Goal: Communication & Community: Ask a question

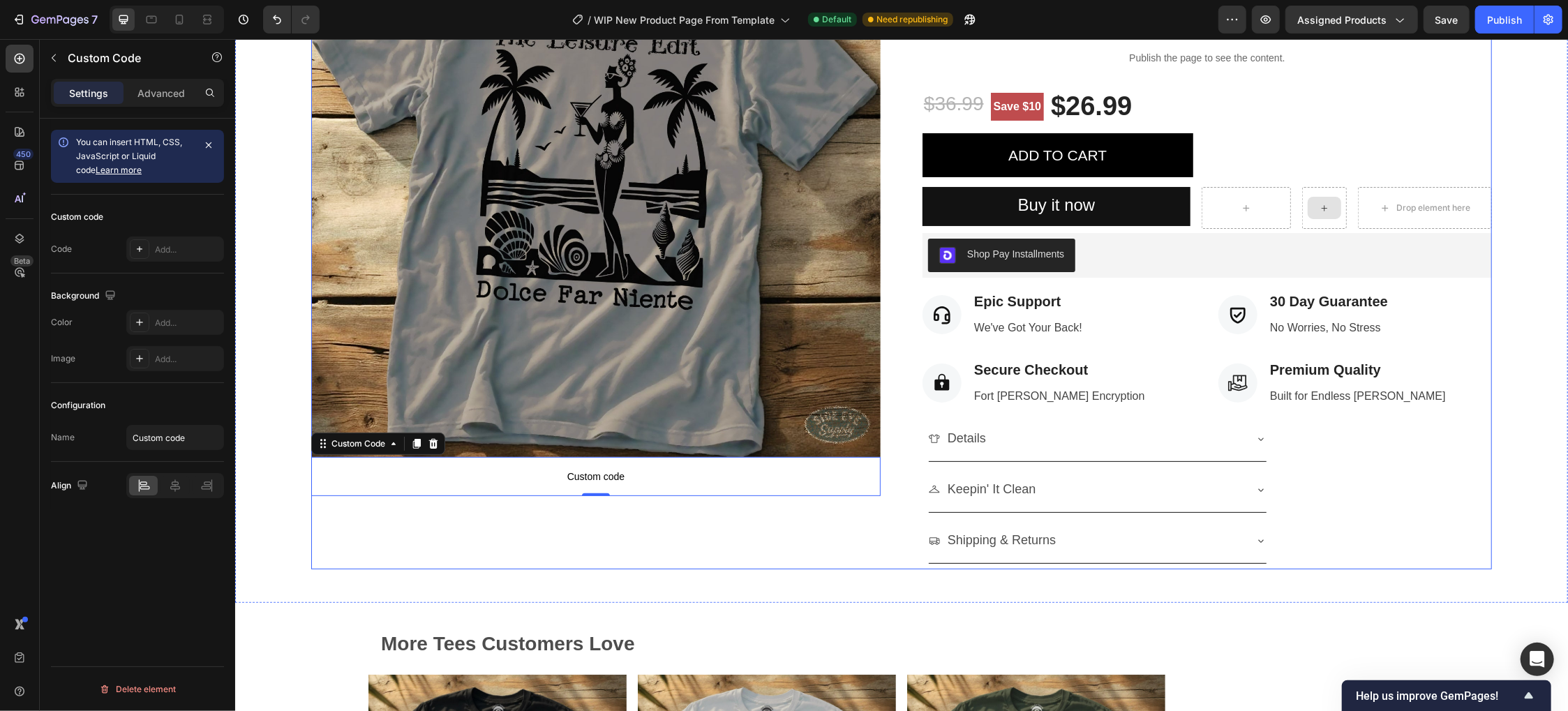
scroll to position [209, 0]
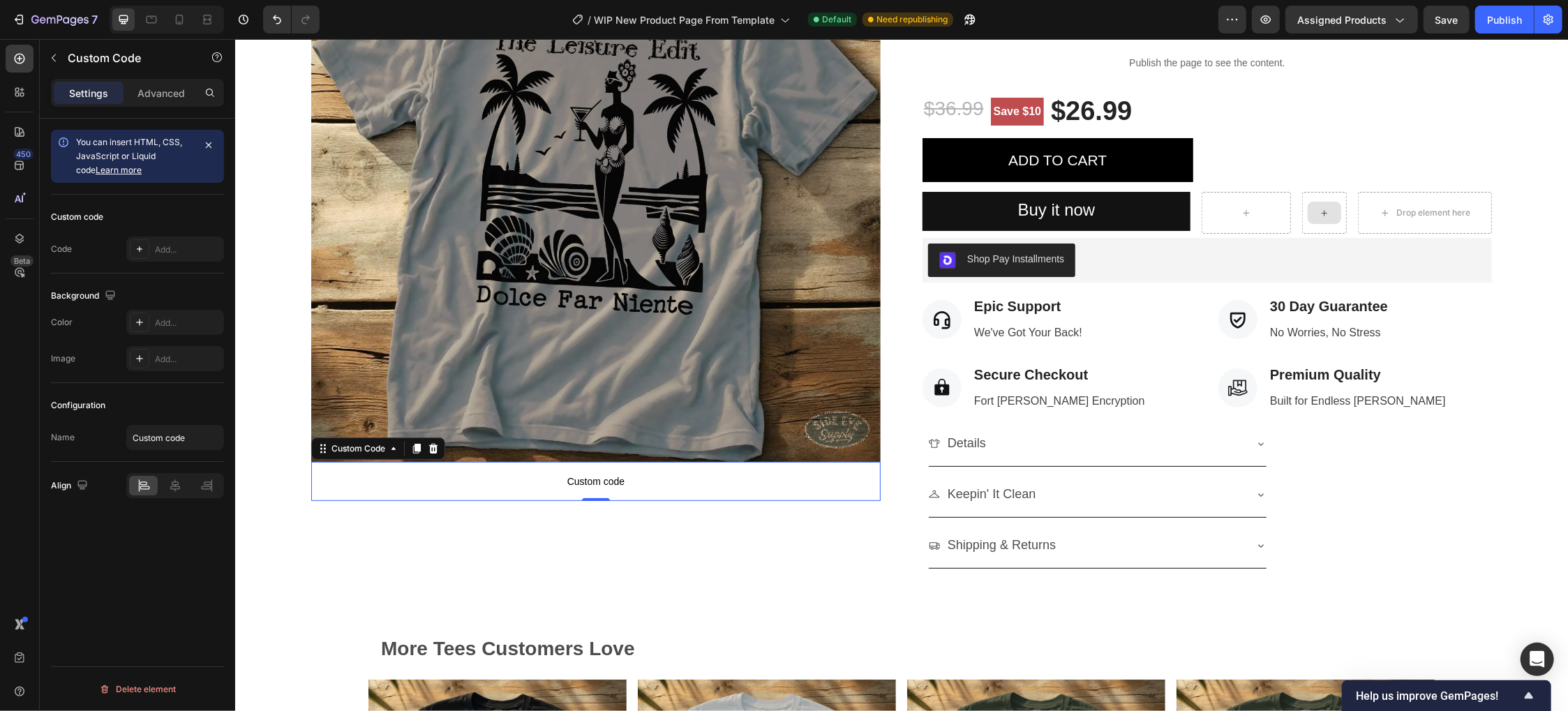
click at [669, 463] on p "Custom code" at bounding box center [595, 481] width 569 height 39
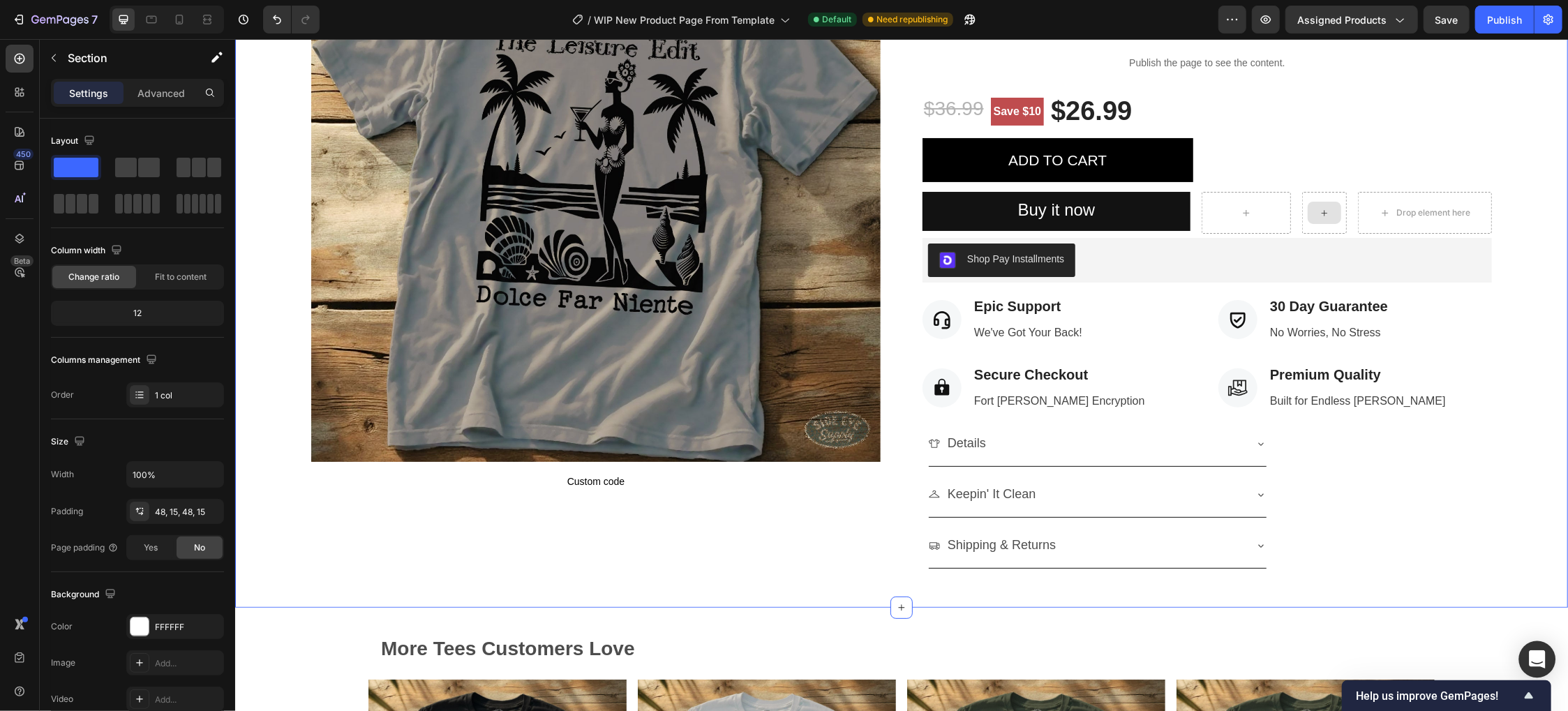
click at [1548, 653] on div "Open Intercom Messenger" at bounding box center [1537, 659] width 37 height 37
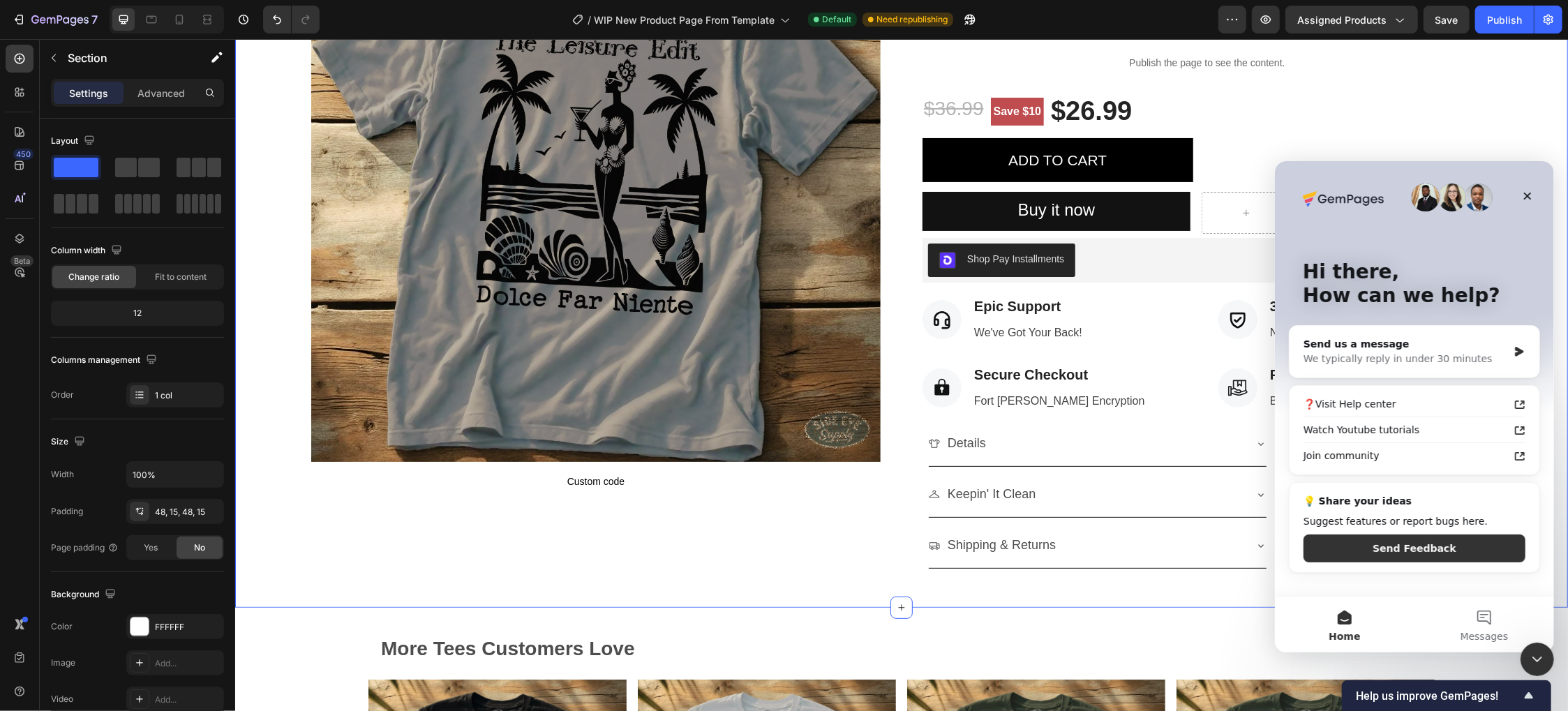
scroll to position [0, 0]
click at [1373, 340] on div "Send us a message" at bounding box center [1406, 343] width 205 height 15
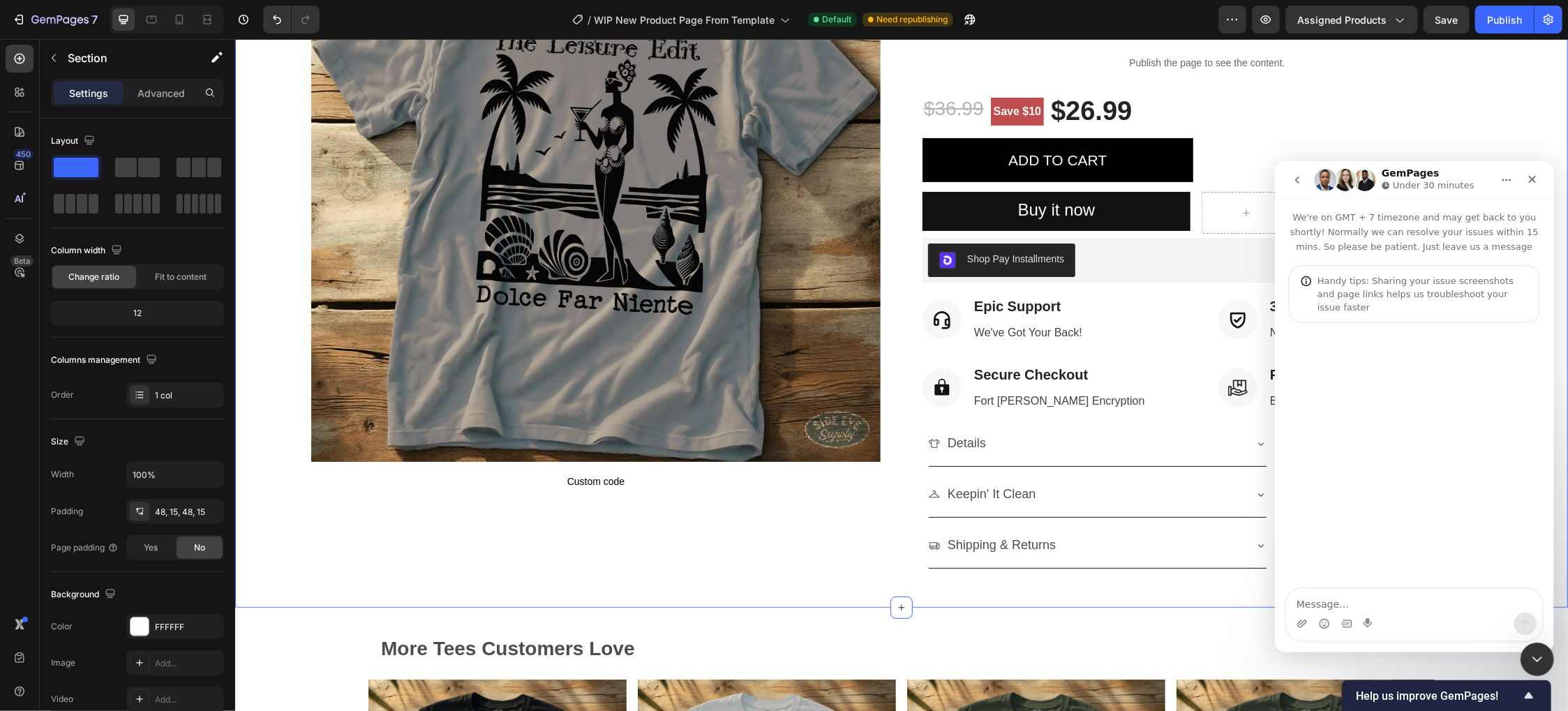
click at [1348, 601] on textarea "Message…" at bounding box center [1413, 600] width 255 height 24
type textarea "Hi Gem Team, I’m using GemPages 7 with the Product Images element in my product…"
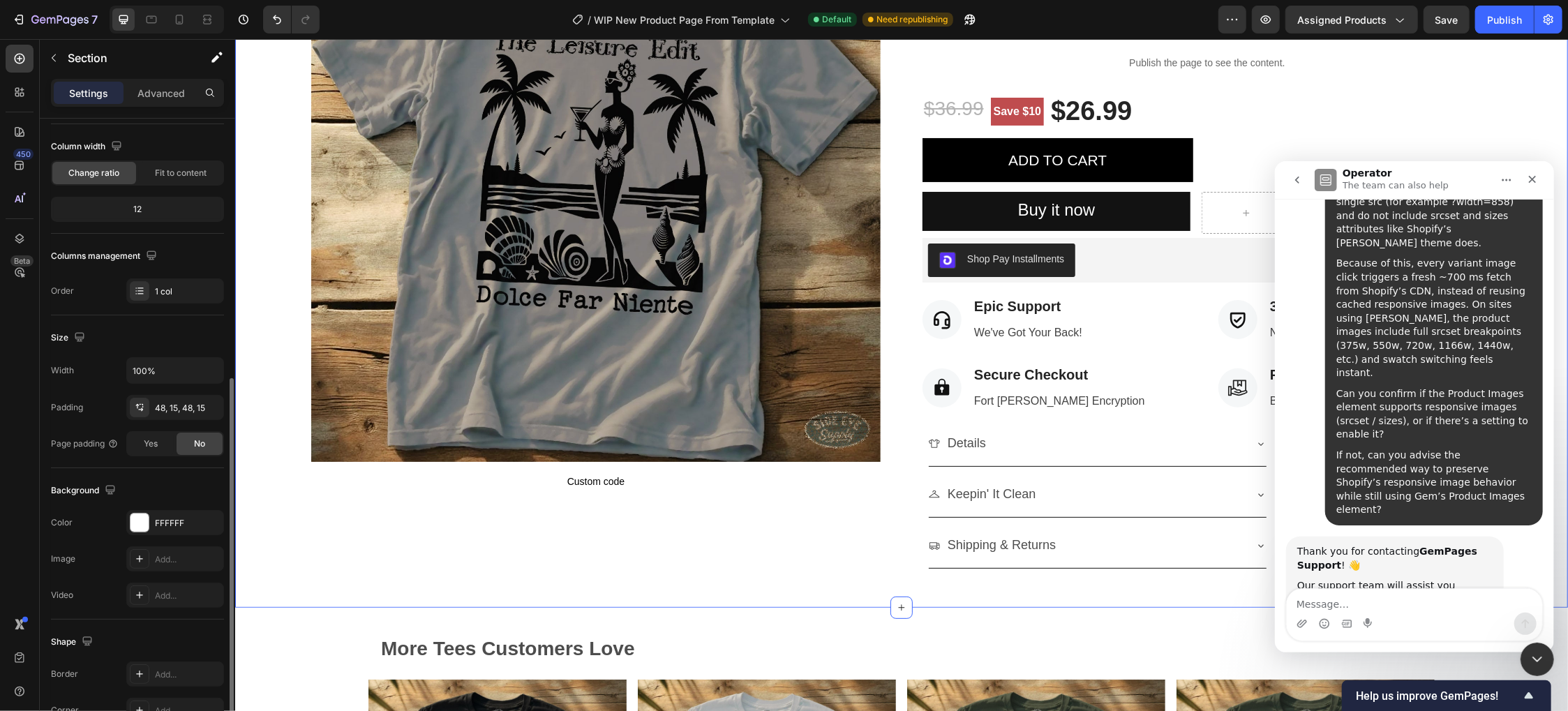
scroll to position [218, 0]
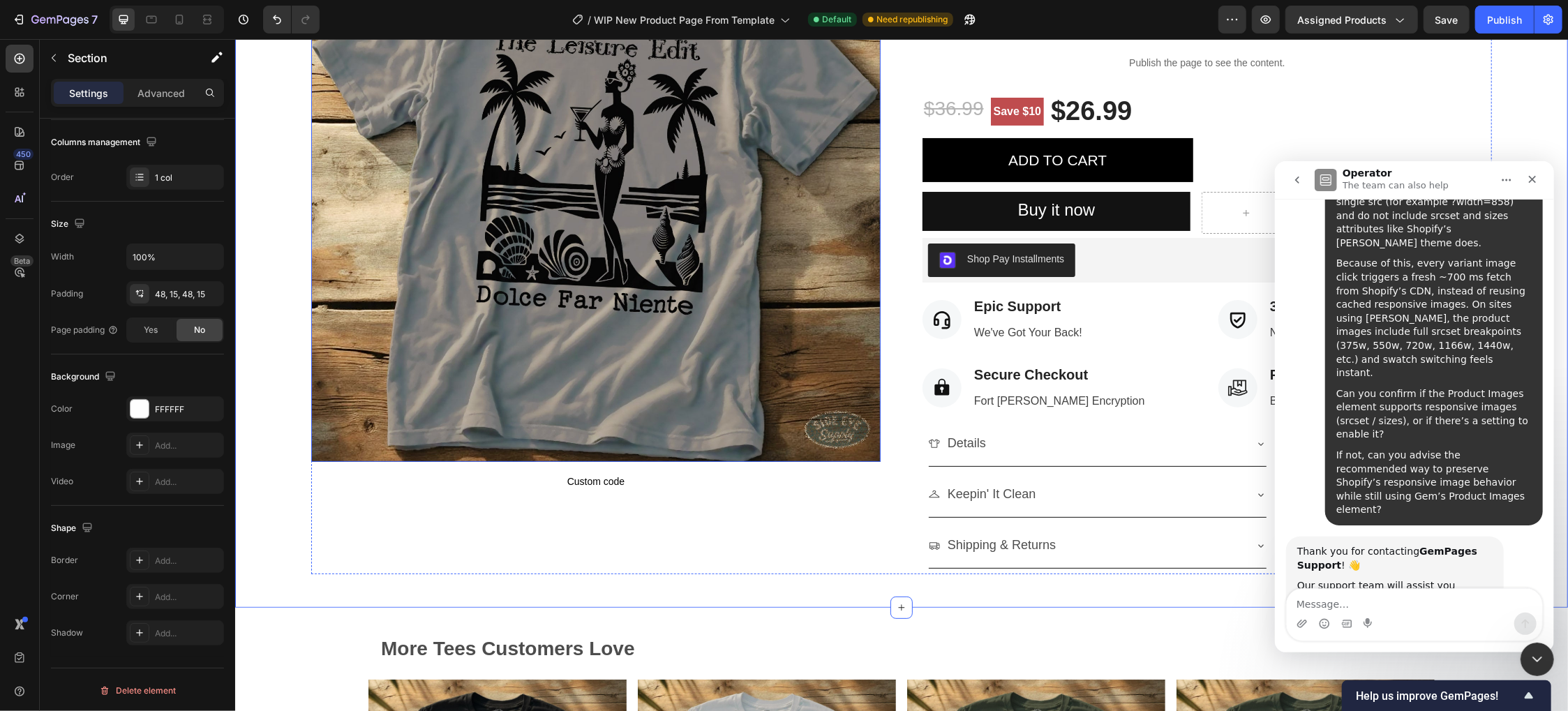
click at [377, 395] on img at bounding box center [595, 176] width 569 height 569
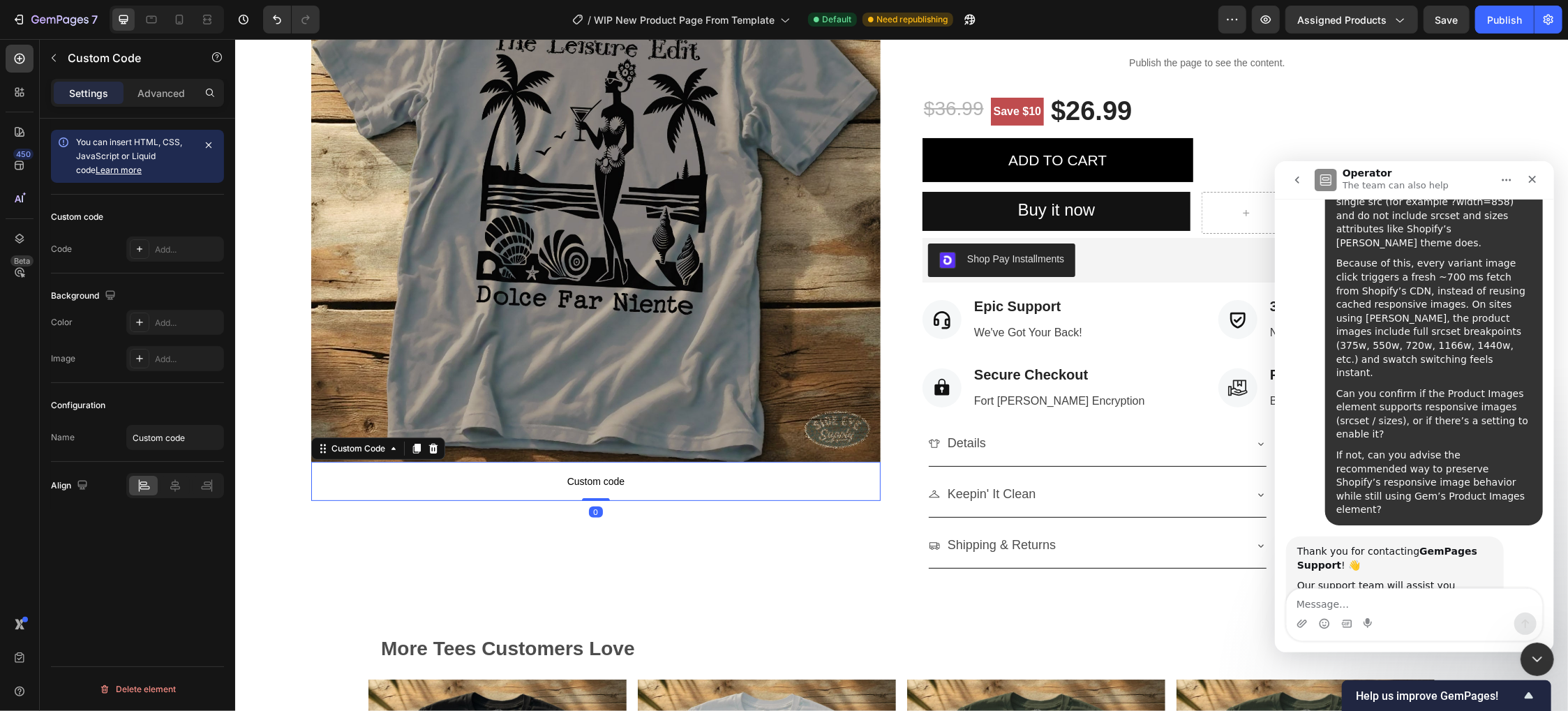
click at [660, 473] on span "Custom code" at bounding box center [595, 481] width 569 height 16
click at [436, 444] on icon at bounding box center [432, 448] width 9 height 9
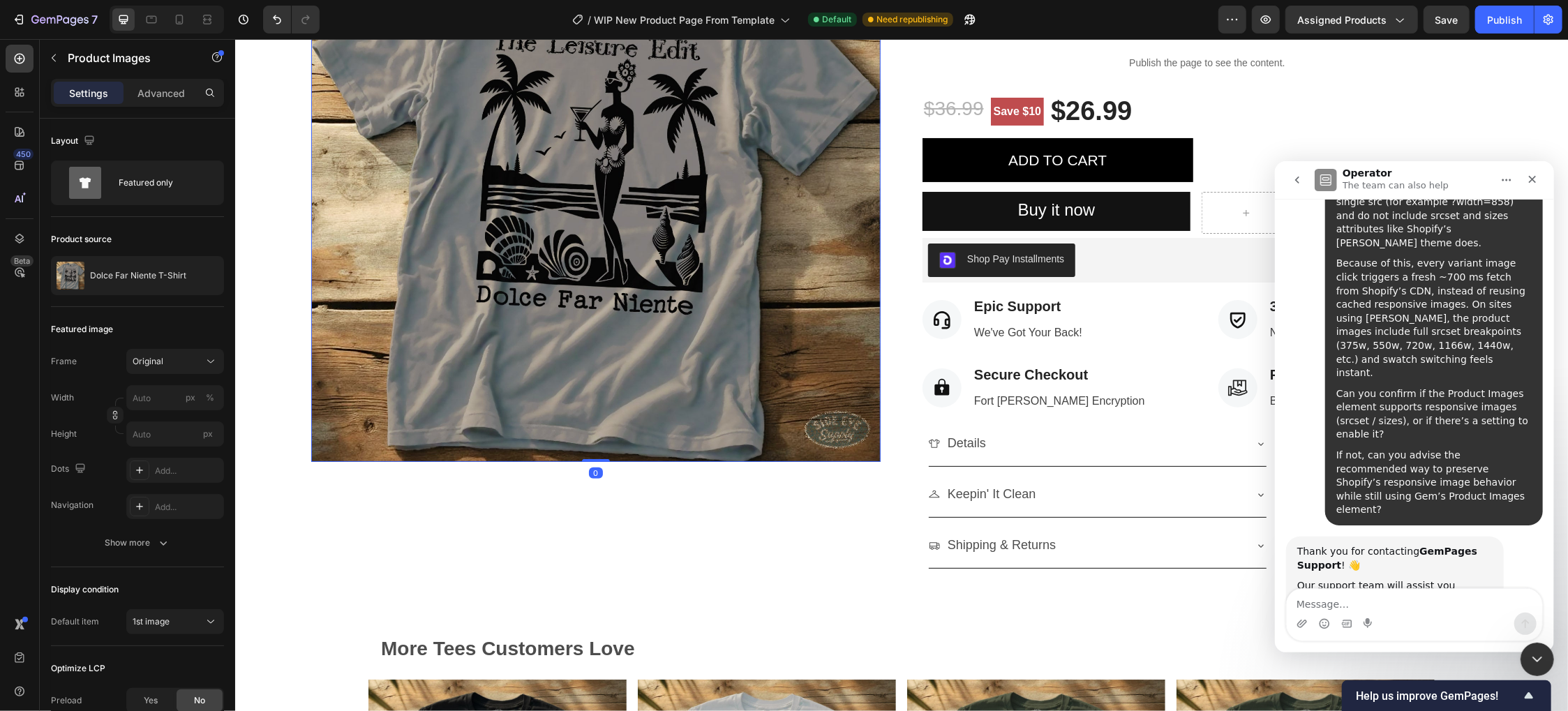
click at [476, 224] on img at bounding box center [595, 176] width 569 height 569
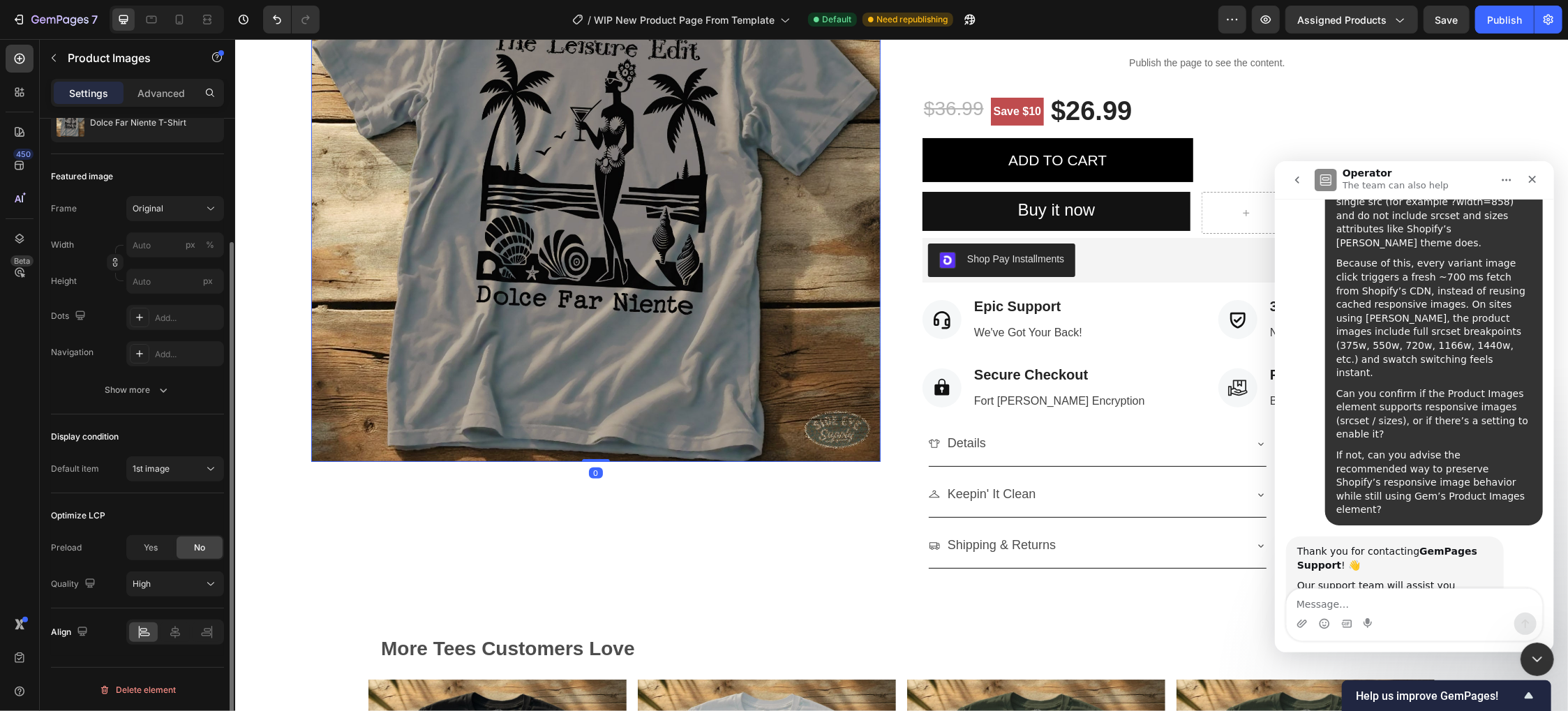
click at [162, 547] on div "Yes" at bounding box center [151, 548] width 46 height 22
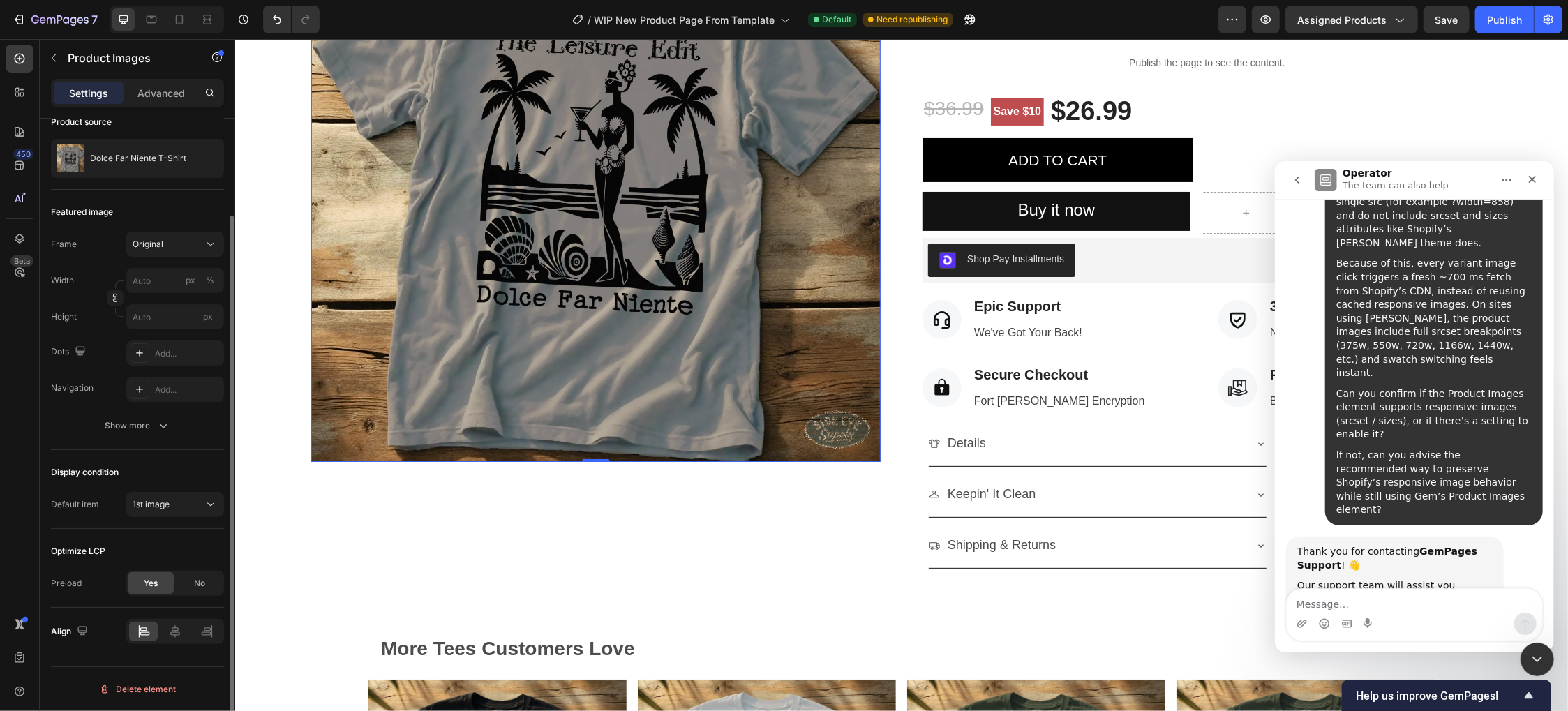
scroll to position [116, 0]
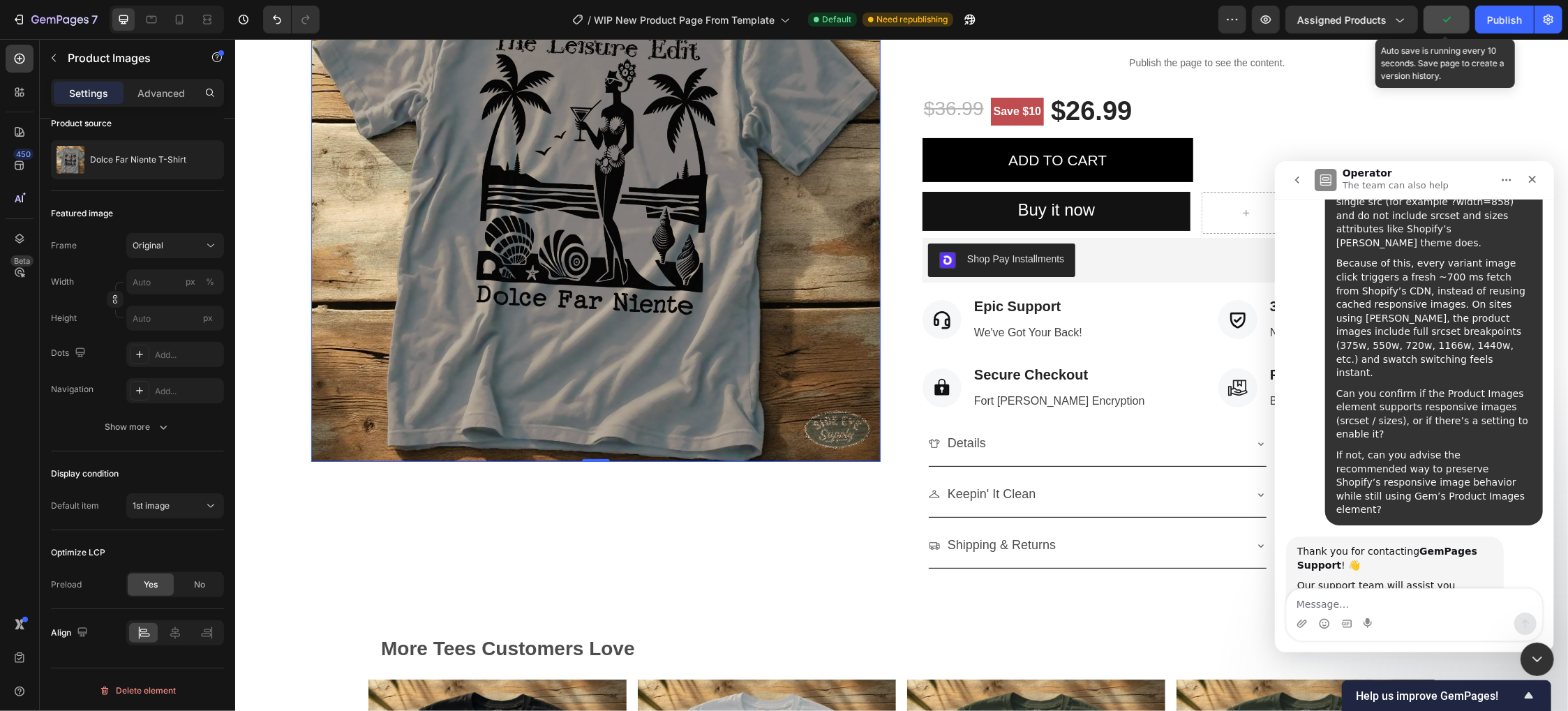
click at [1439, 21] on button "button" at bounding box center [1447, 19] width 46 height 28
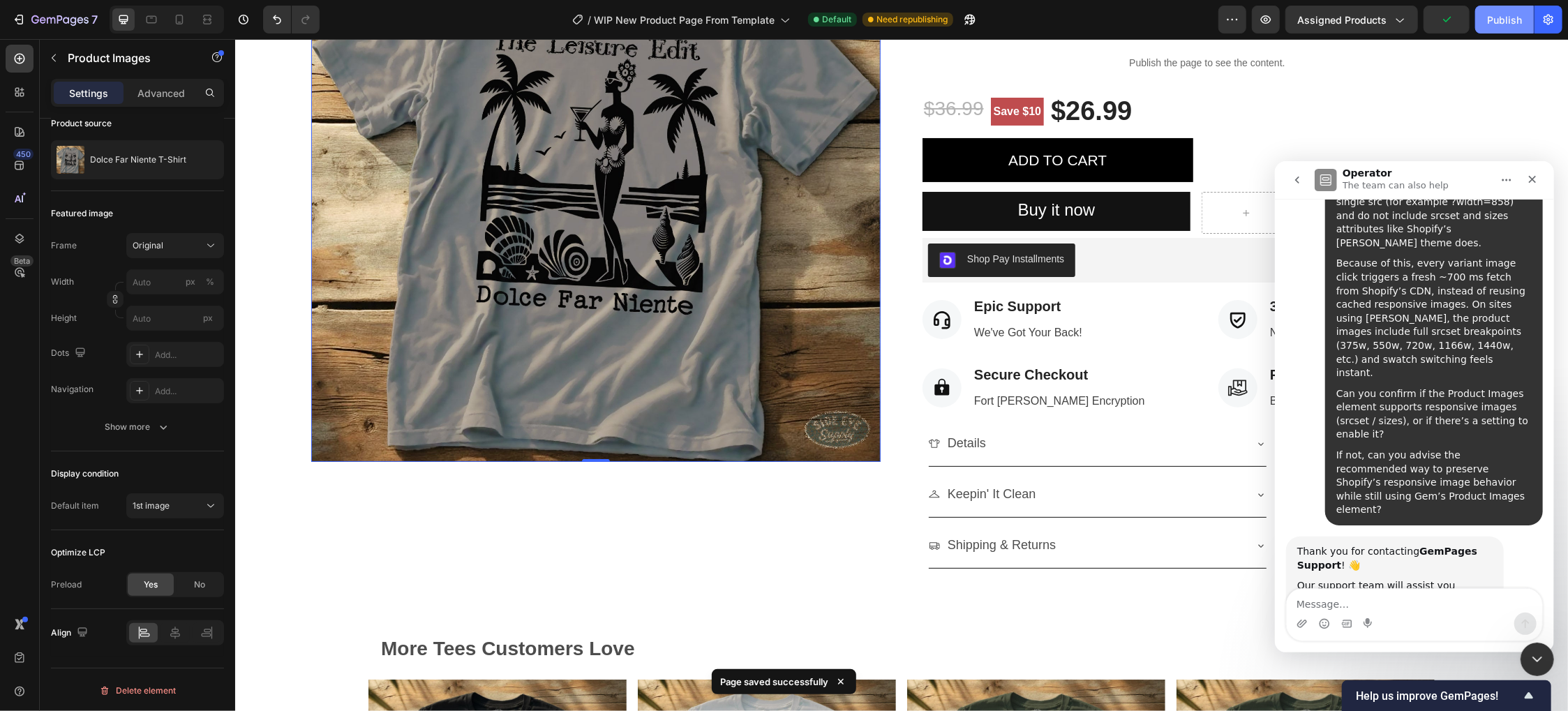
click at [1514, 28] on button "Publish" at bounding box center [1504, 19] width 58 height 28
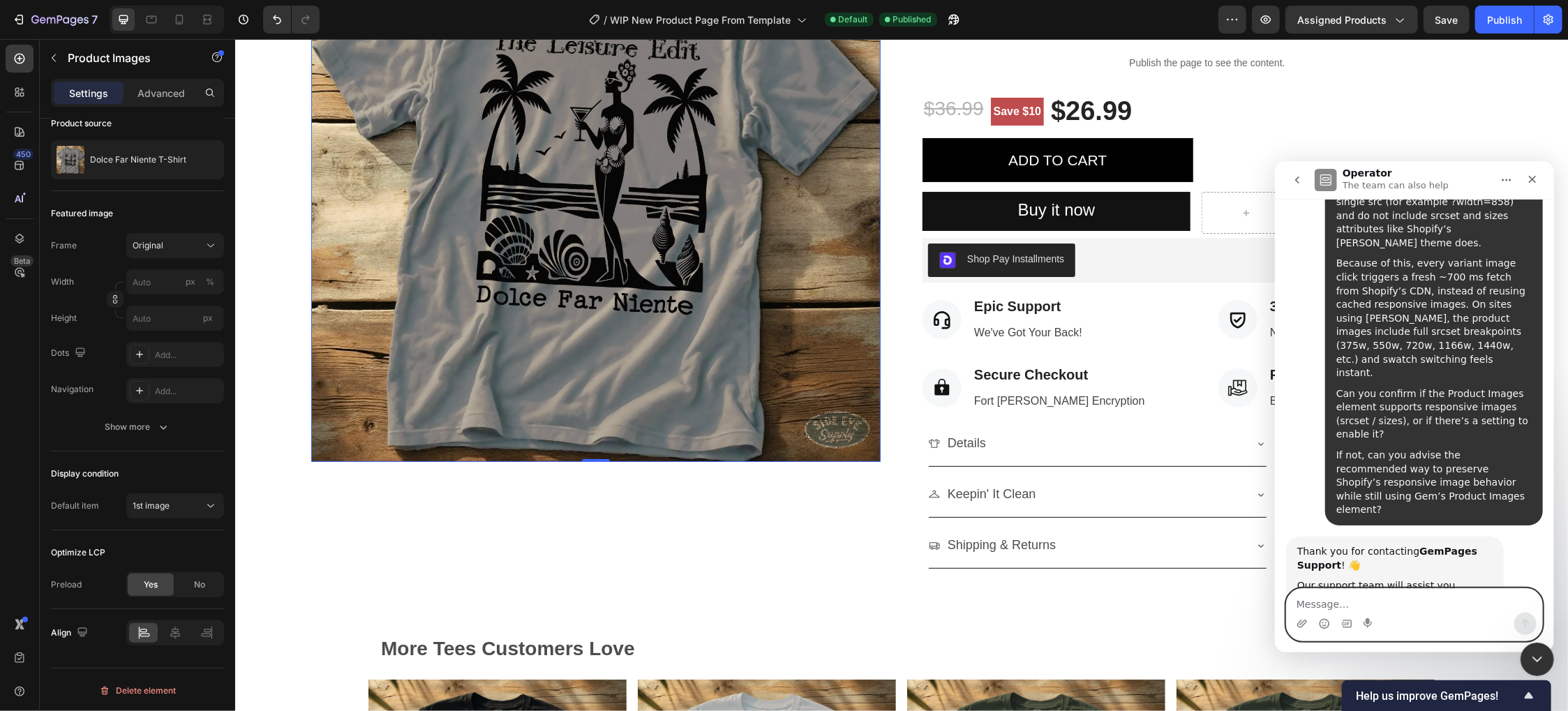
click at [1370, 606] on textarea "Message…" at bounding box center [1413, 600] width 255 height 24
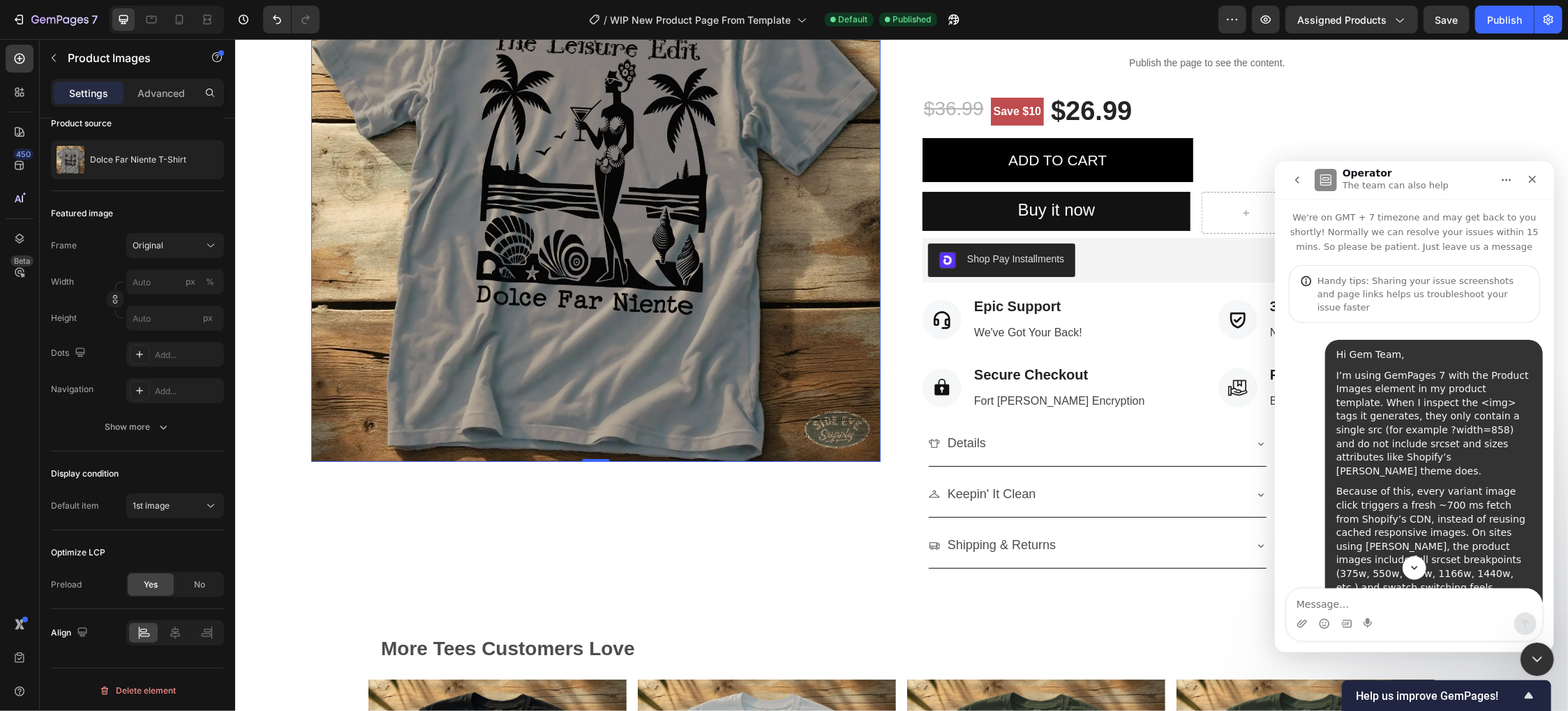
click at [1288, 179] on button "go back" at bounding box center [1296, 179] width 27 height 27
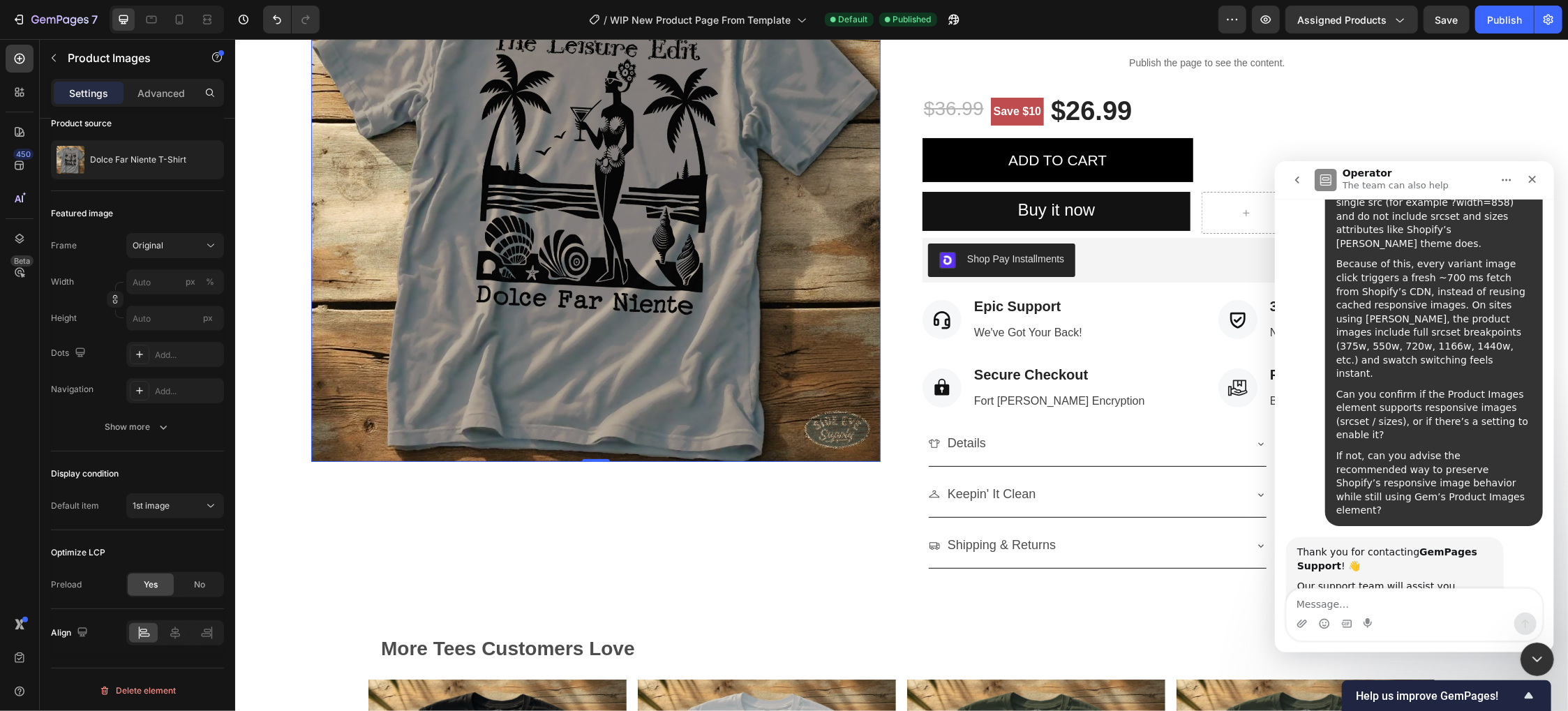
scroll to position [228, 0]
click at [1373, 601] on textarea "Message…" at bounding box center [1413, 600] width 255 height 24
paste textarea "We’ve been troubleshooting very slow product page loads and sluggish variant sw…"
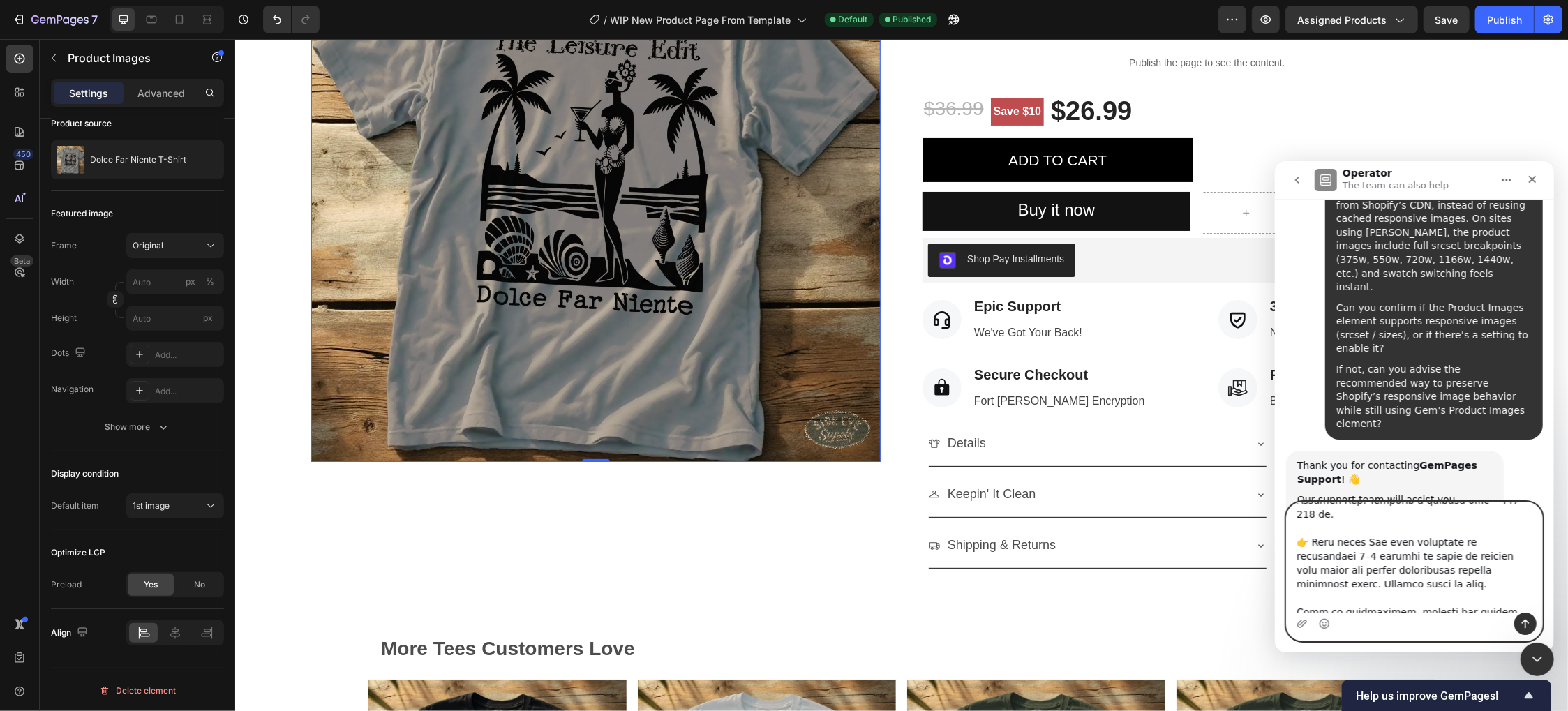
scroll to position [323, 0]
click at [1313, 530] on textarea "Message…" at bounding box center [1413, 557] width 255 height 110
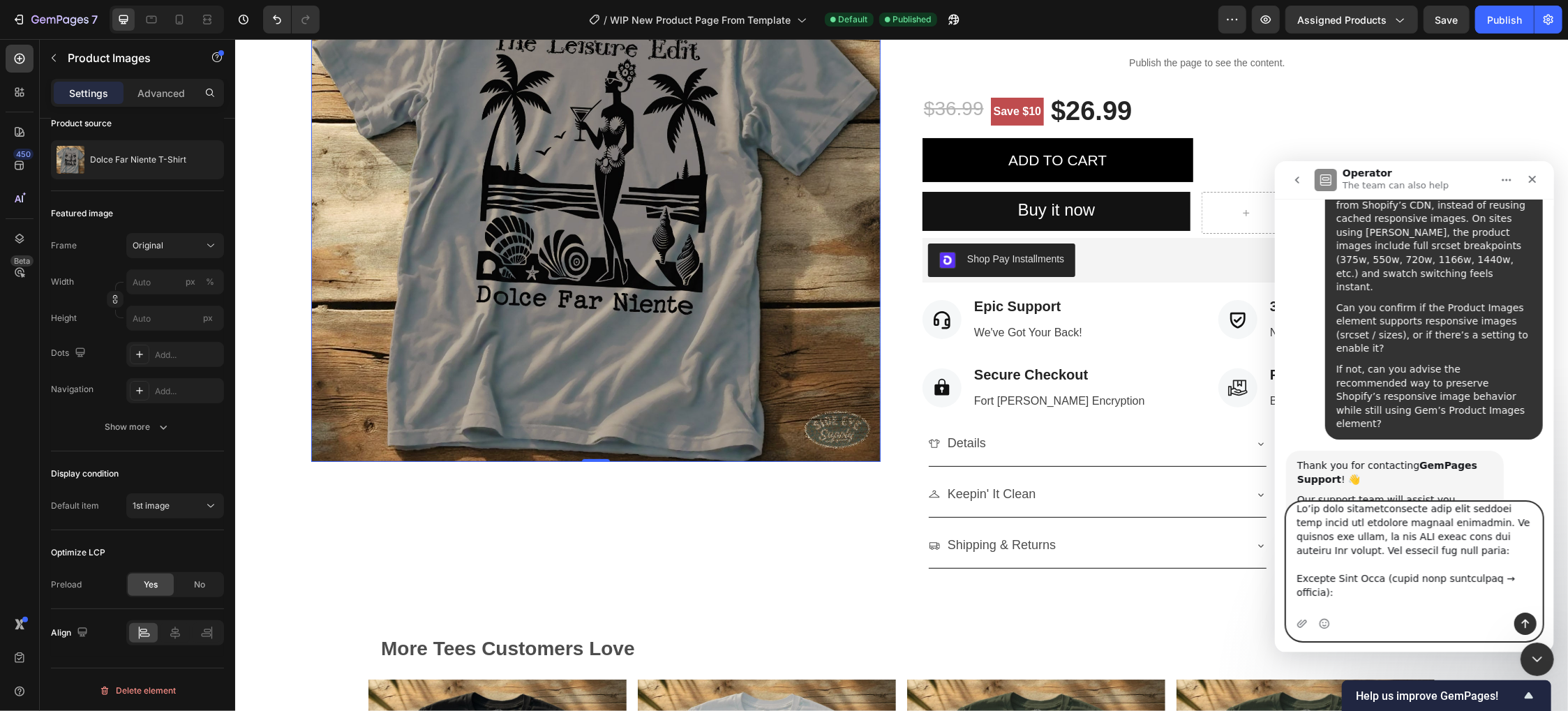
scroll to position [0, 0]
type textarea "We’ve been troubleshooting very slow product page loads and sluggish variant sw…"
click at [1529, 625] on icon "Send a message…" at bounding box center [1524, 622] width 11 height 11
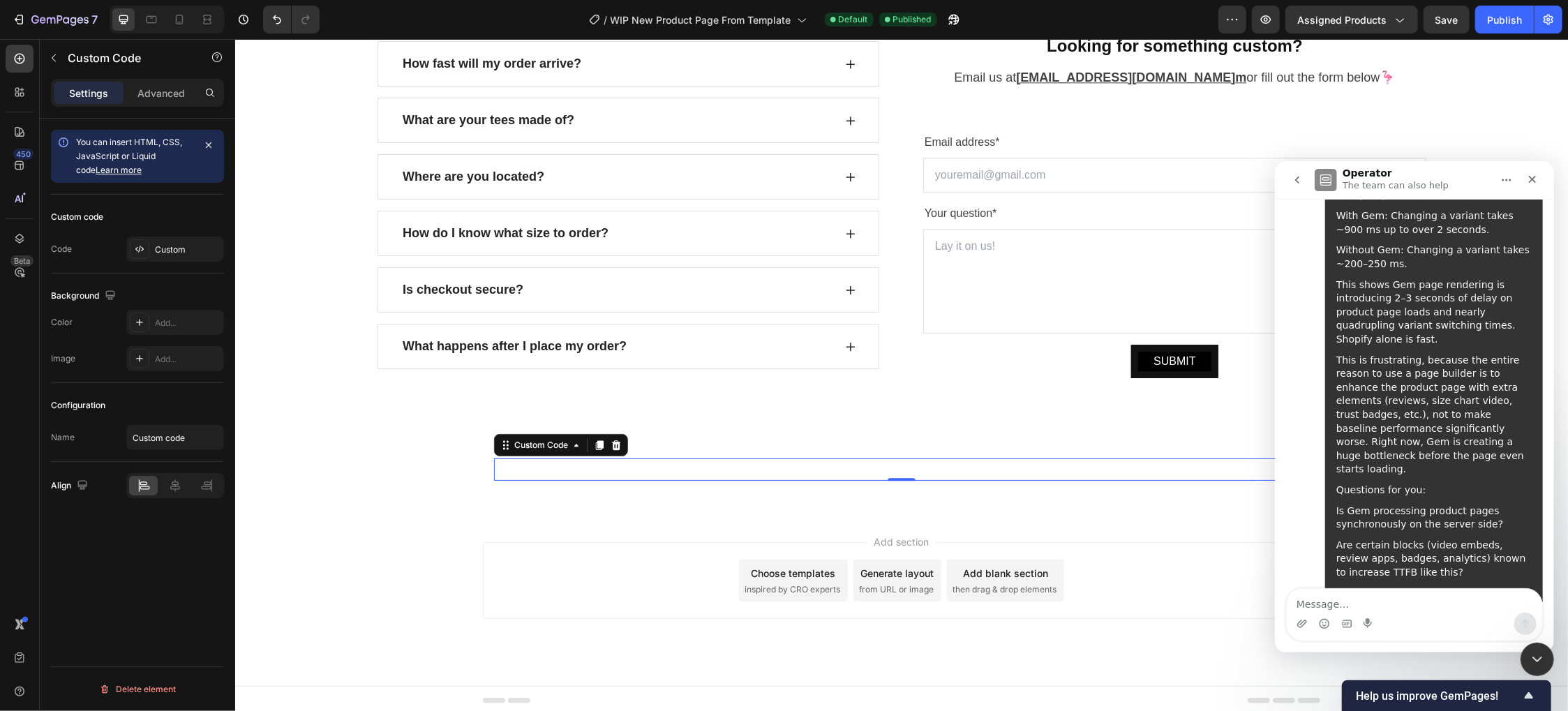
click at [843, 465] on div "Custom Code 0" at bounding box center [901, 469] width 815 height 22
click at [235, 39] on div "Custom Code 0" at bounding box center [235, 39] width 0 height 0
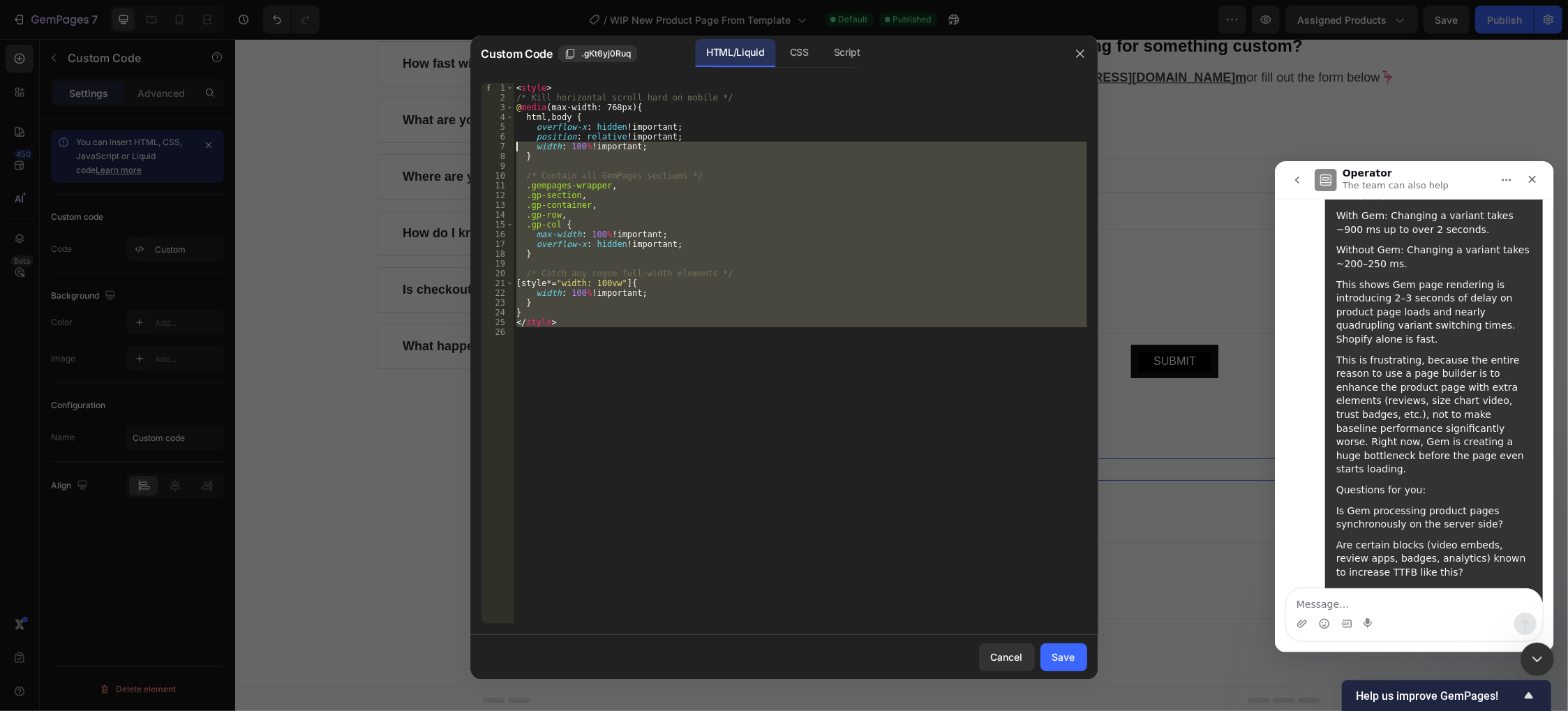
drag, startPoint x: 556, startPoint y: 328, endPoint x: 510, endPoint y: 95, distance: 237.5
click at [514, 106] on div "< style > /* Kill horizontal scroll hard on mobile */ @ media (max-width: 768px…" at bounding box center [800, 364] width 573 height 561
type textarea "@media (max-width: 768px) { html, body {"
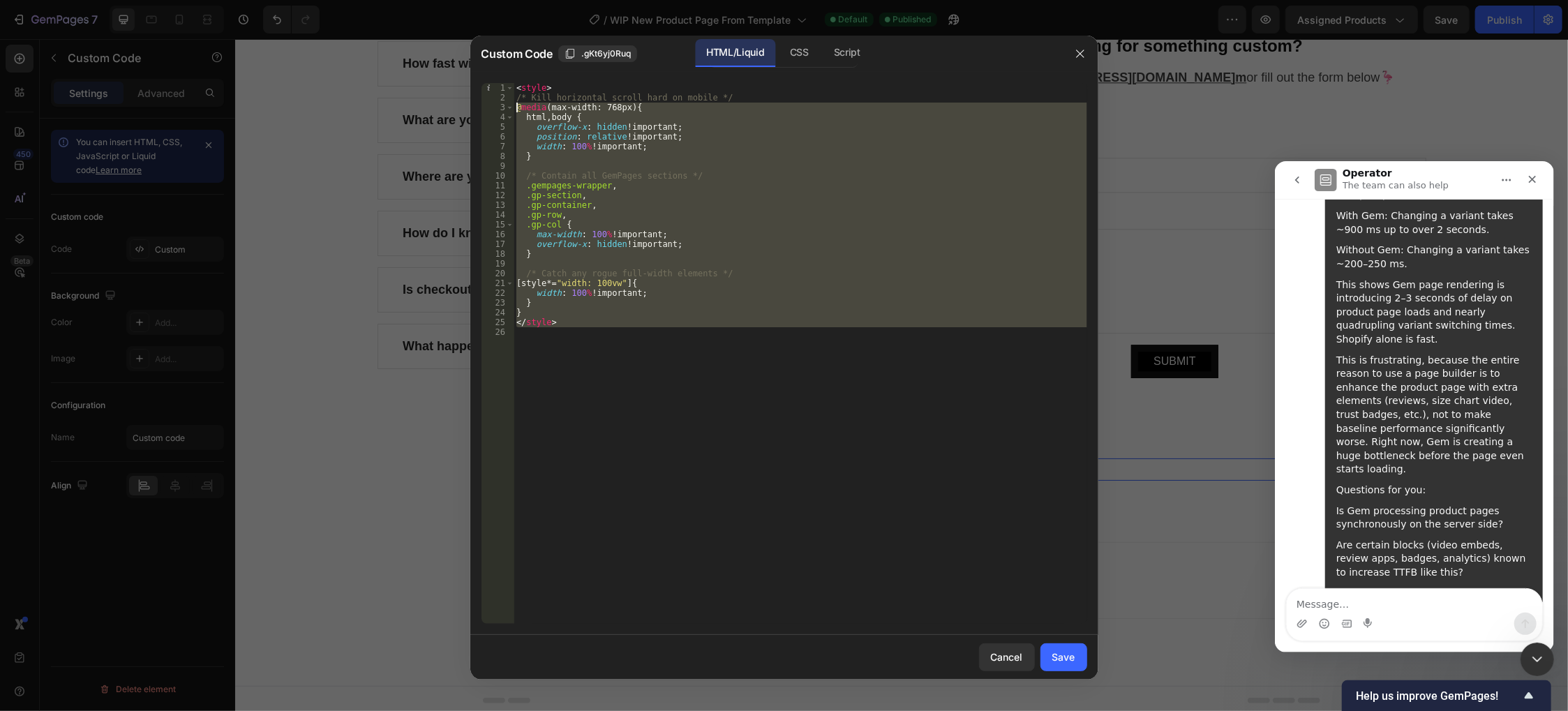
drag, startPoint x: 500, startPoint y: 80, endPoint x: 503, endPoint y: 64, distance: 16.3
click at [503, 64] on div "Custom Code .gKt6yj0Ruq HTML/Liquid CSS Script @media (max-width: 768px) { html…" at bounding box center [784, 357] width 628 height 644
click at [616, 352] on div "< style > /* Kill horizontal scroll hard on mobile */ @ media (max-width: 768px…" at bounding box center [800, 353] width 573 height 541
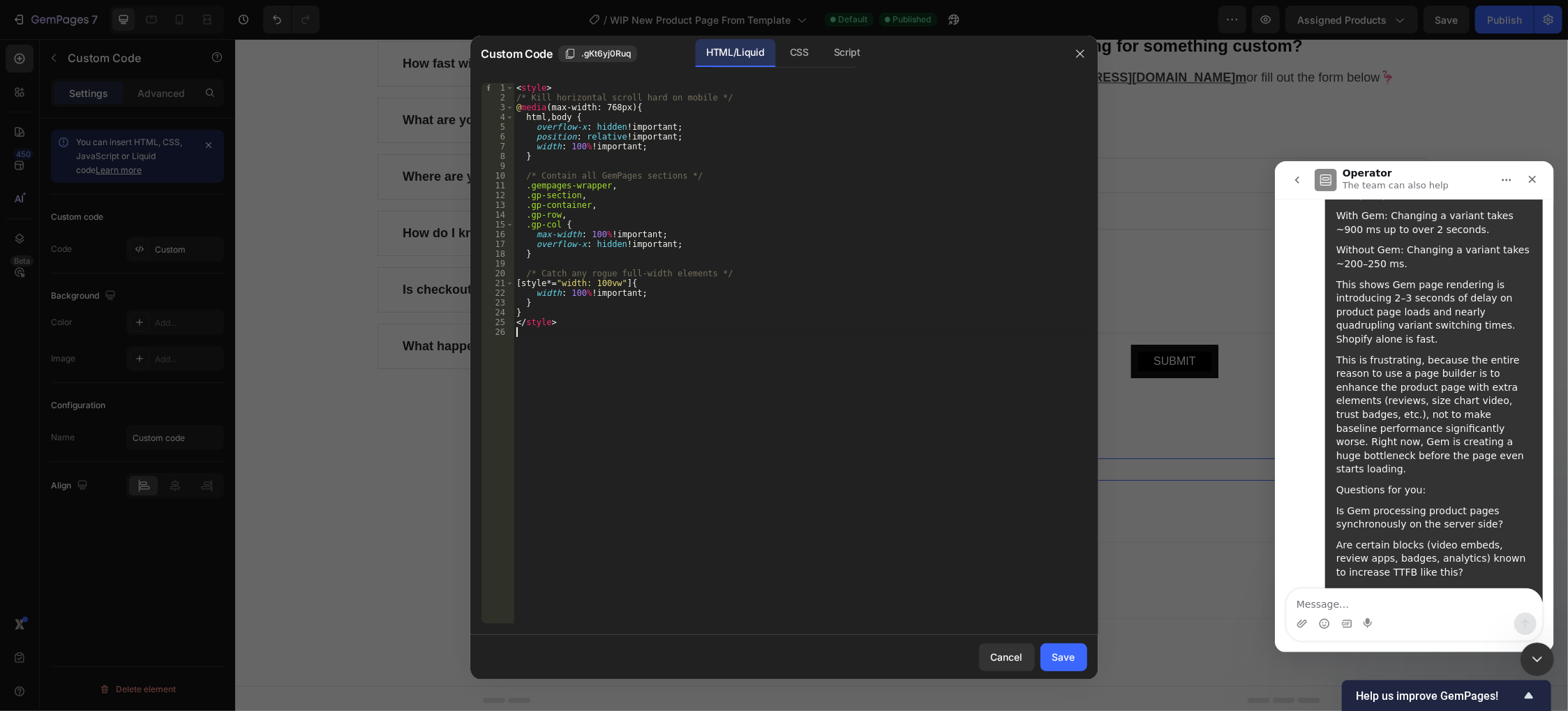
type textarea "</style>"
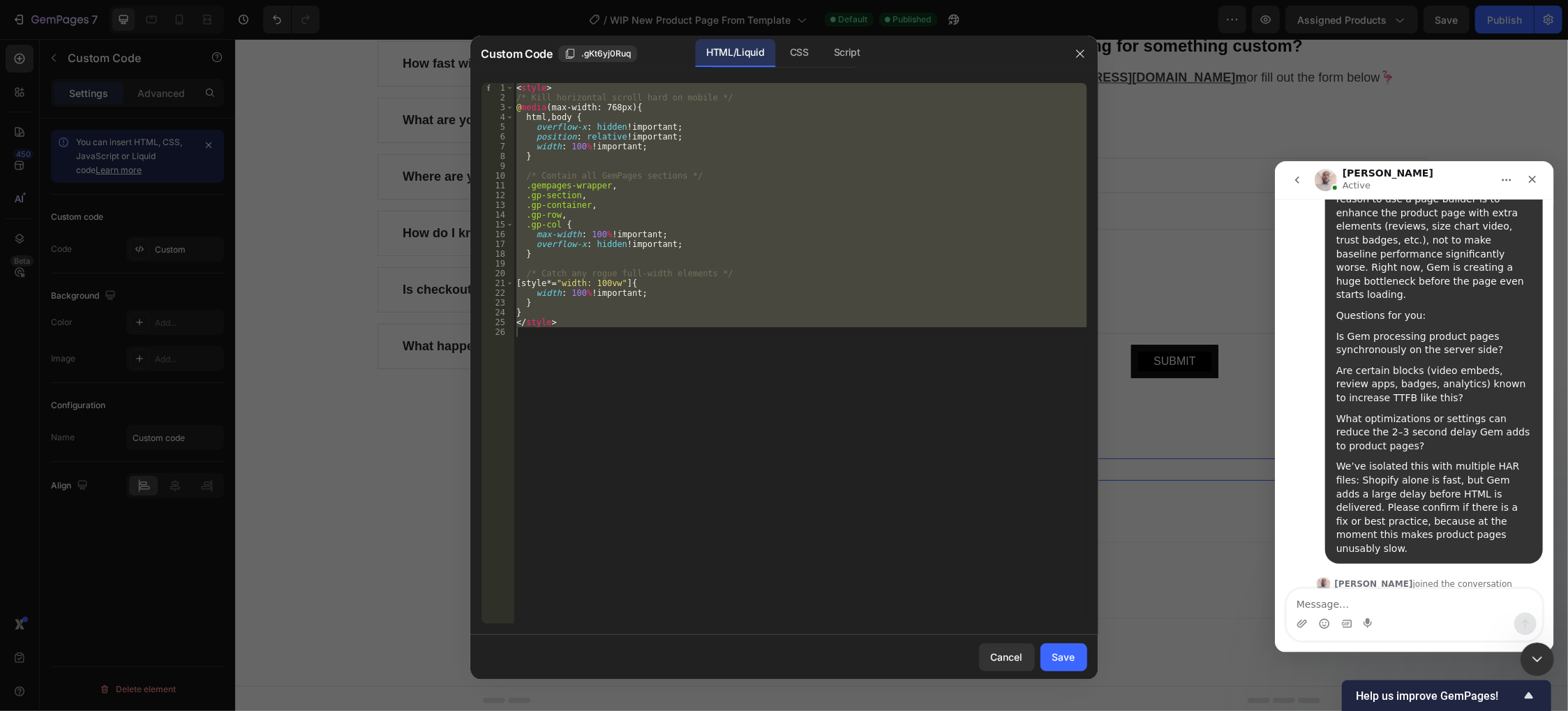
scroll to position [1151, 0]
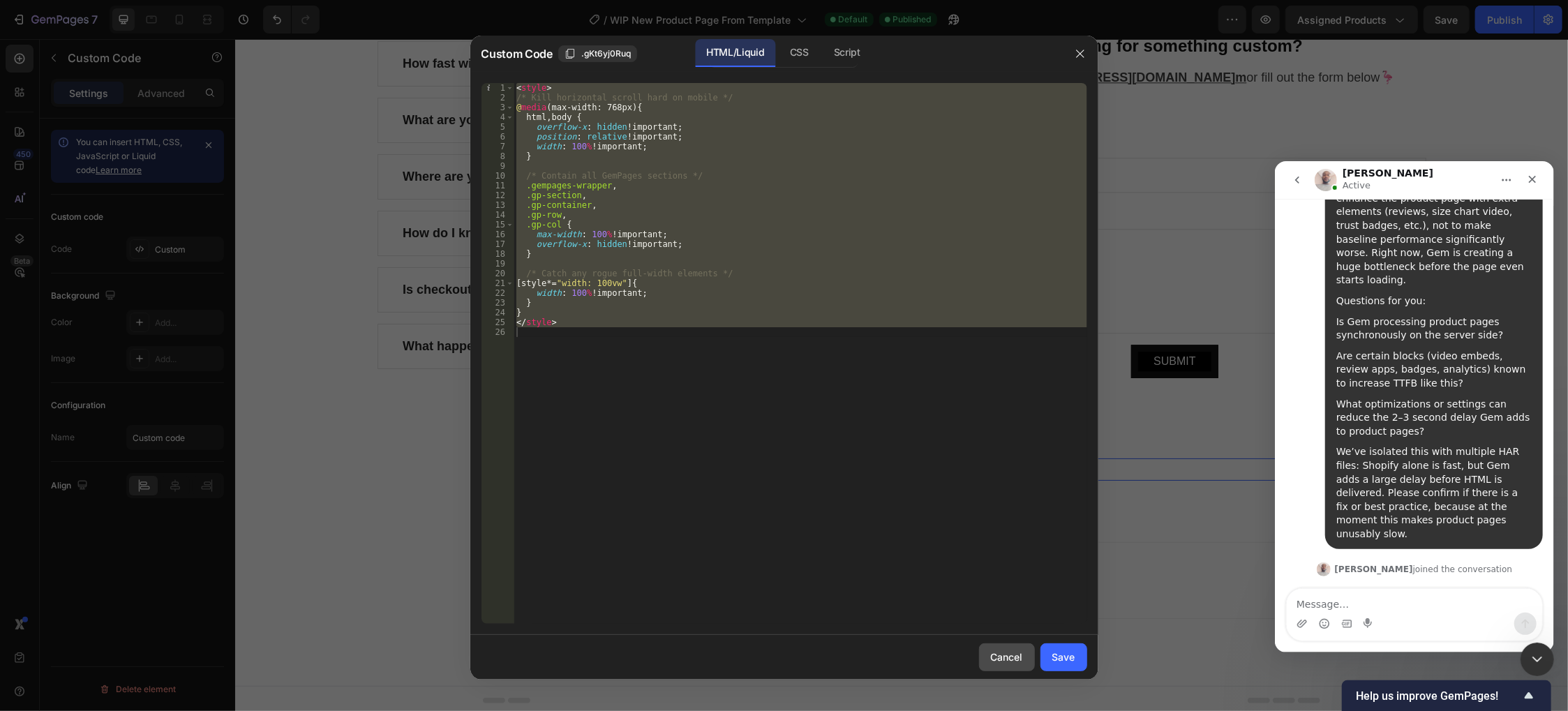
click at [1006, 659] on div "Cancel" at bounding box center [1007, 657] width 32 height 15
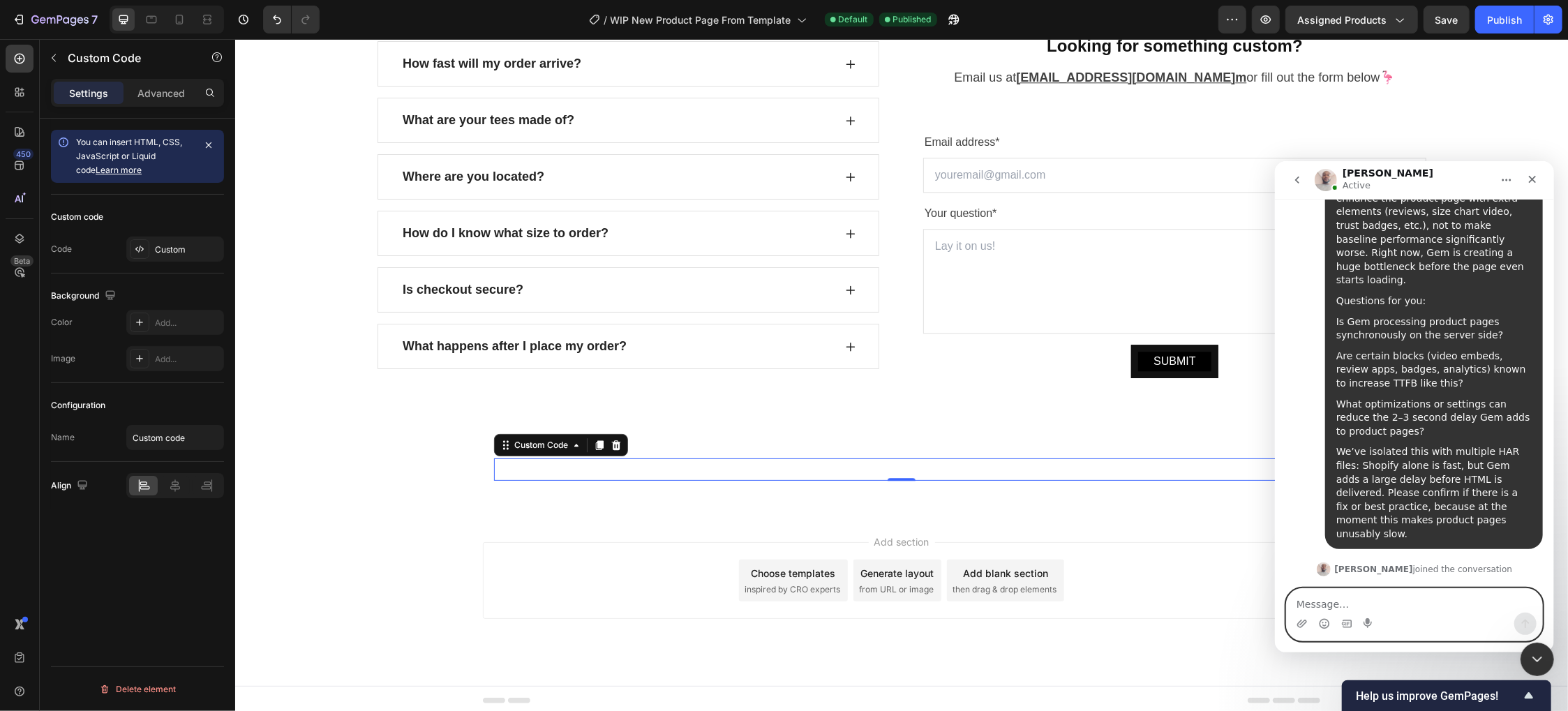
click at [1385, 607] on textarea "Message…" at bounding box center [1413, 600] width 255 height 24
type textarea "hey there"
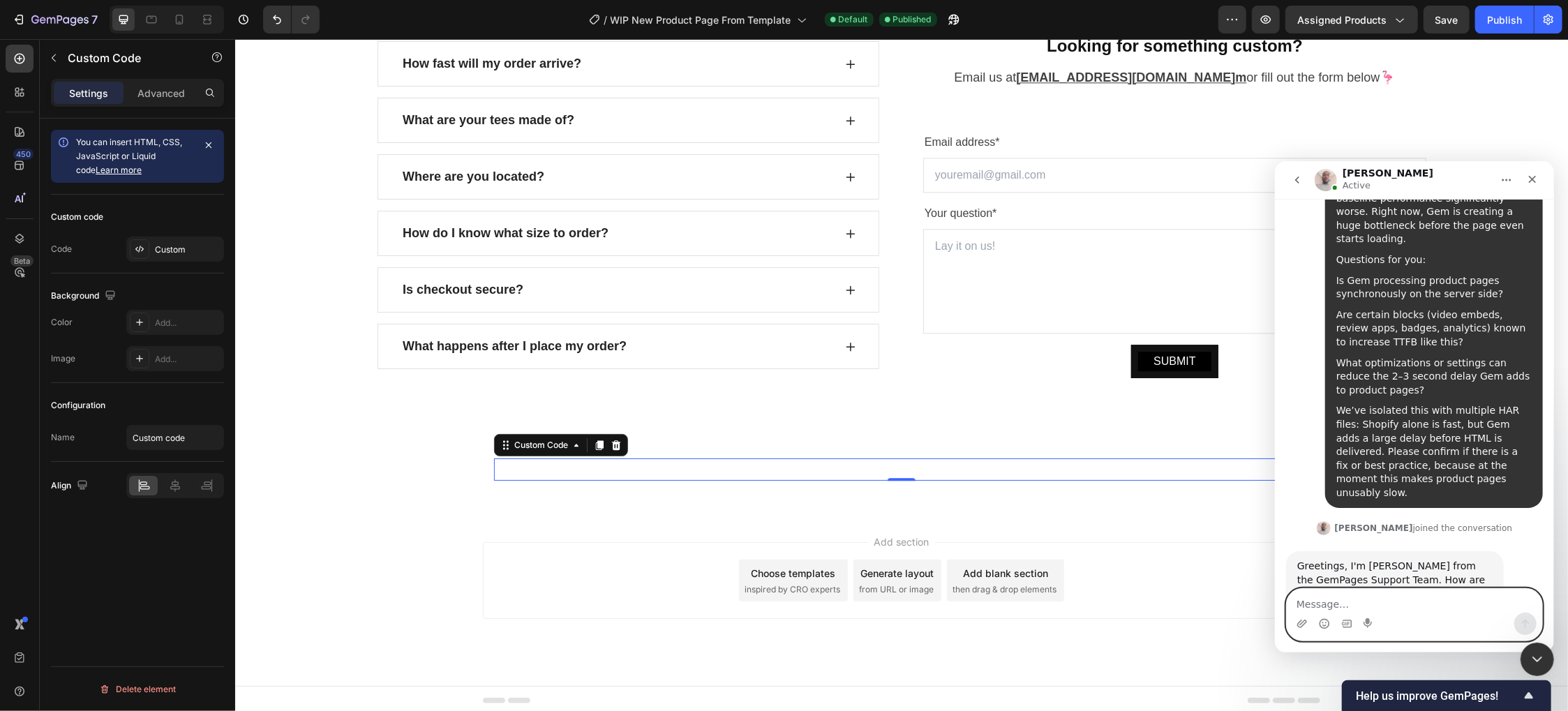
scroll to position [1193, 0]
type textarea "sure thing"
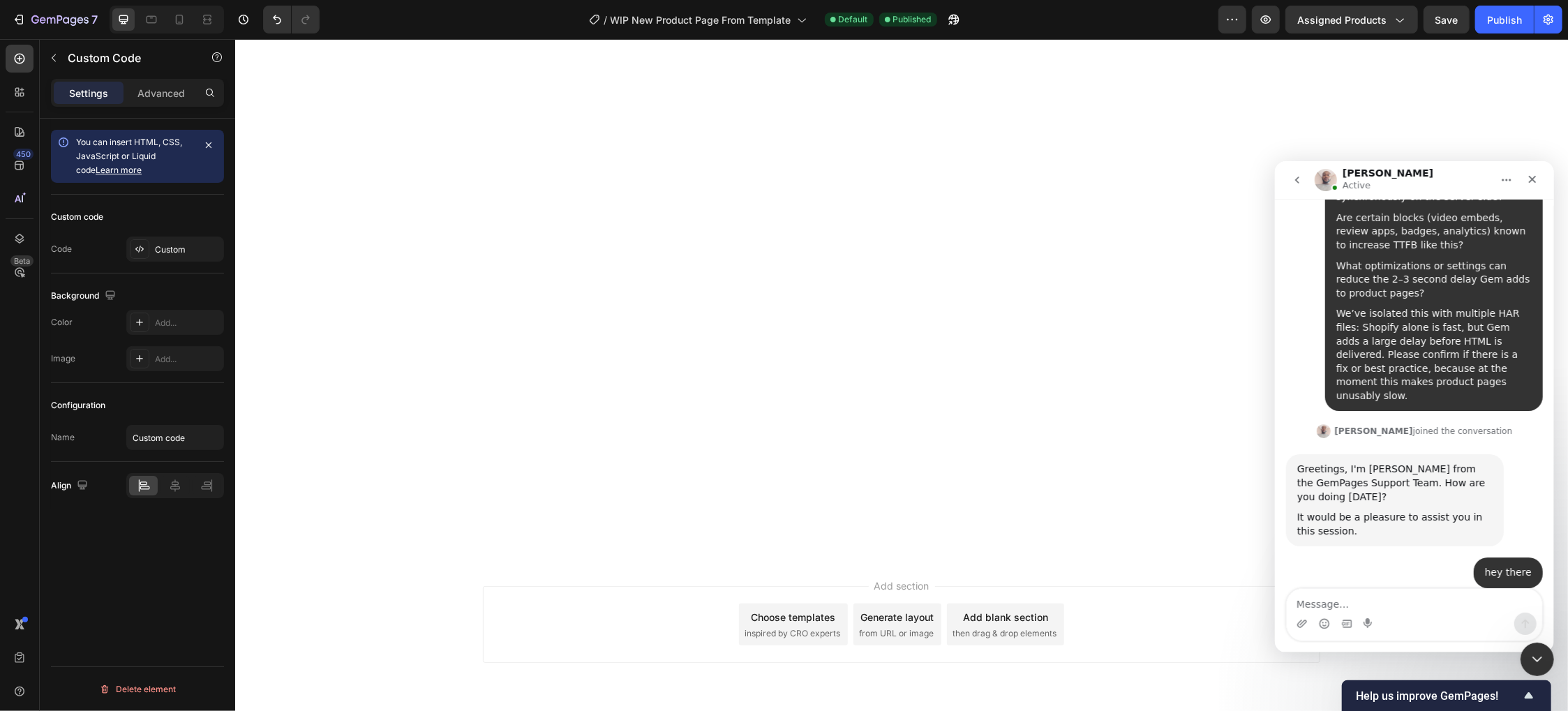
scroll to position [1334, 0]
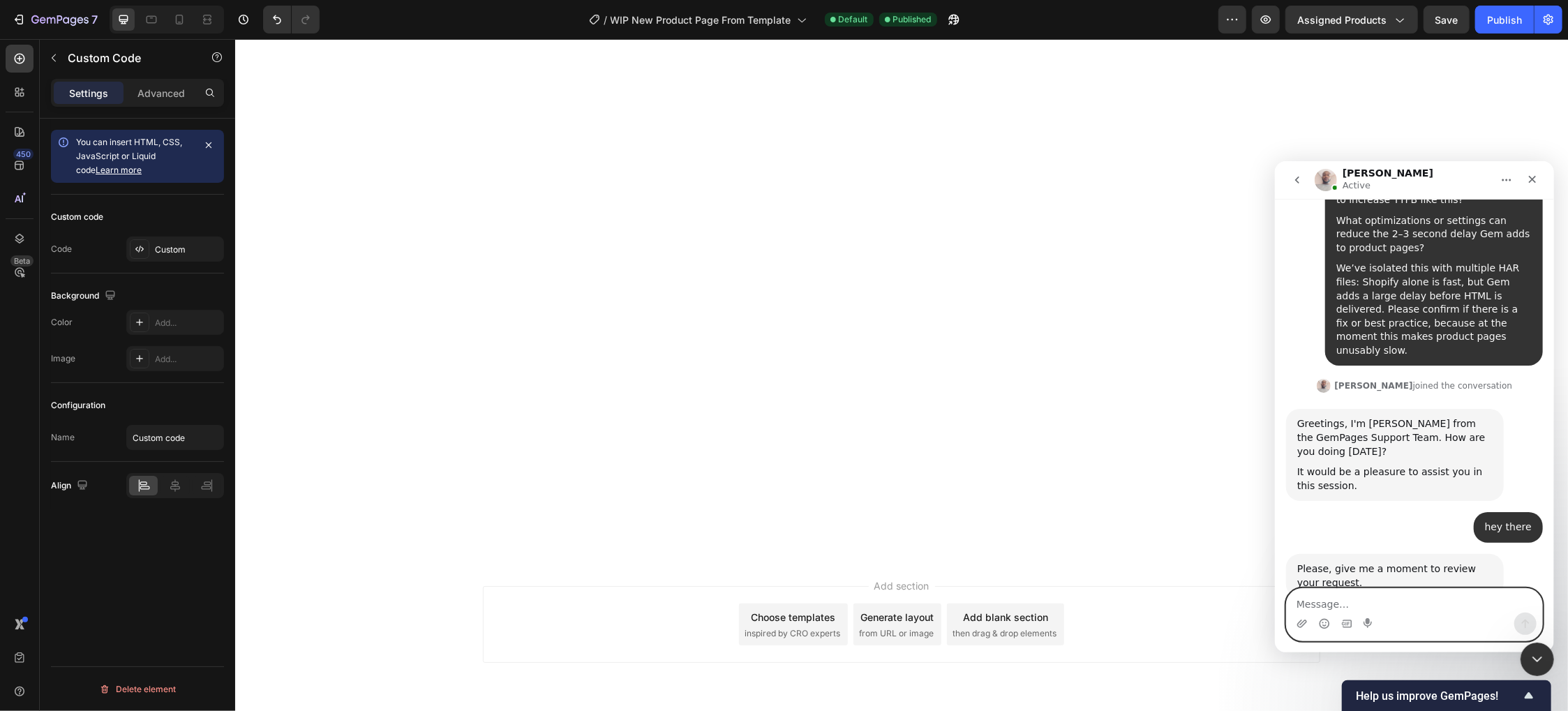
click at [1418, 602] on textarea "Message…" at bounding box center [1413, 600] width 255 height 24
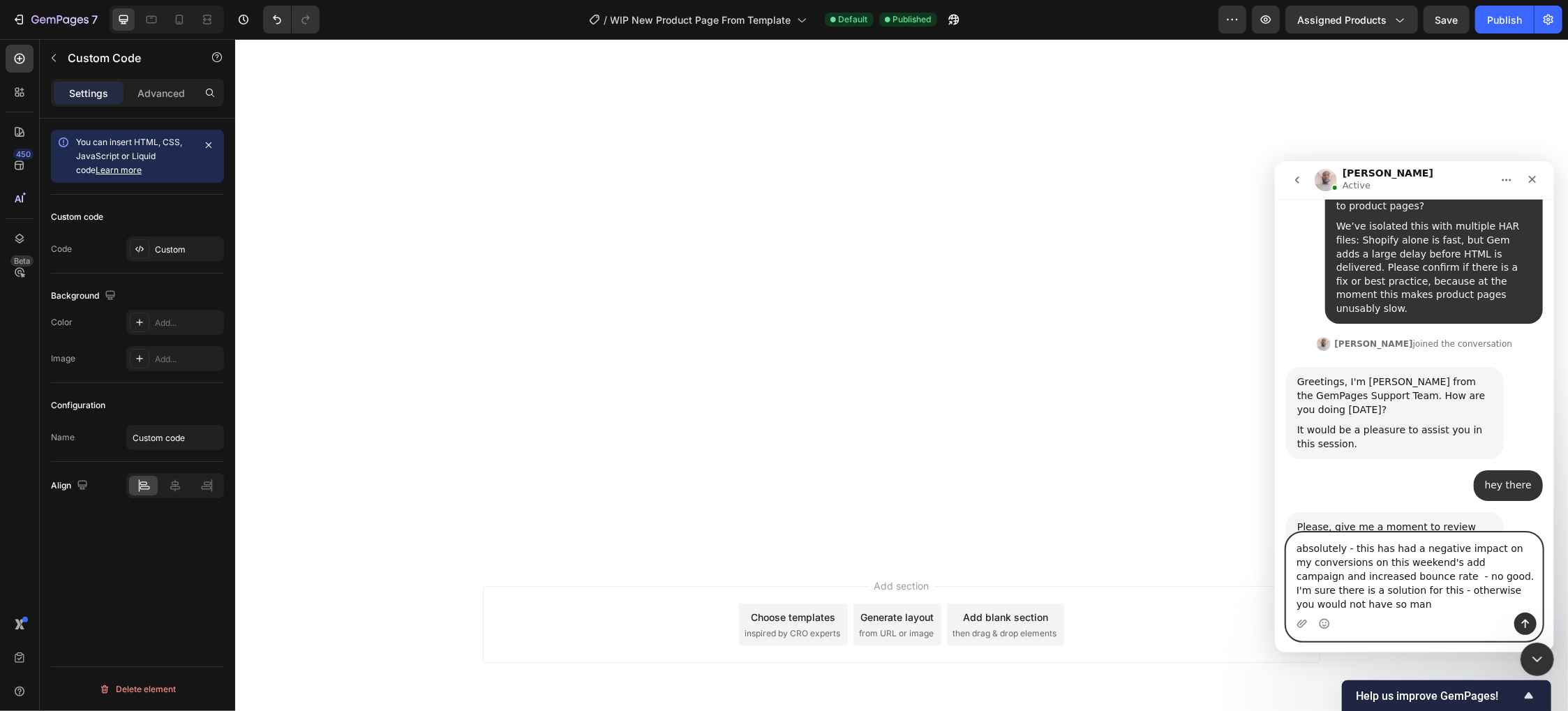
scroll to position [1390, 0]
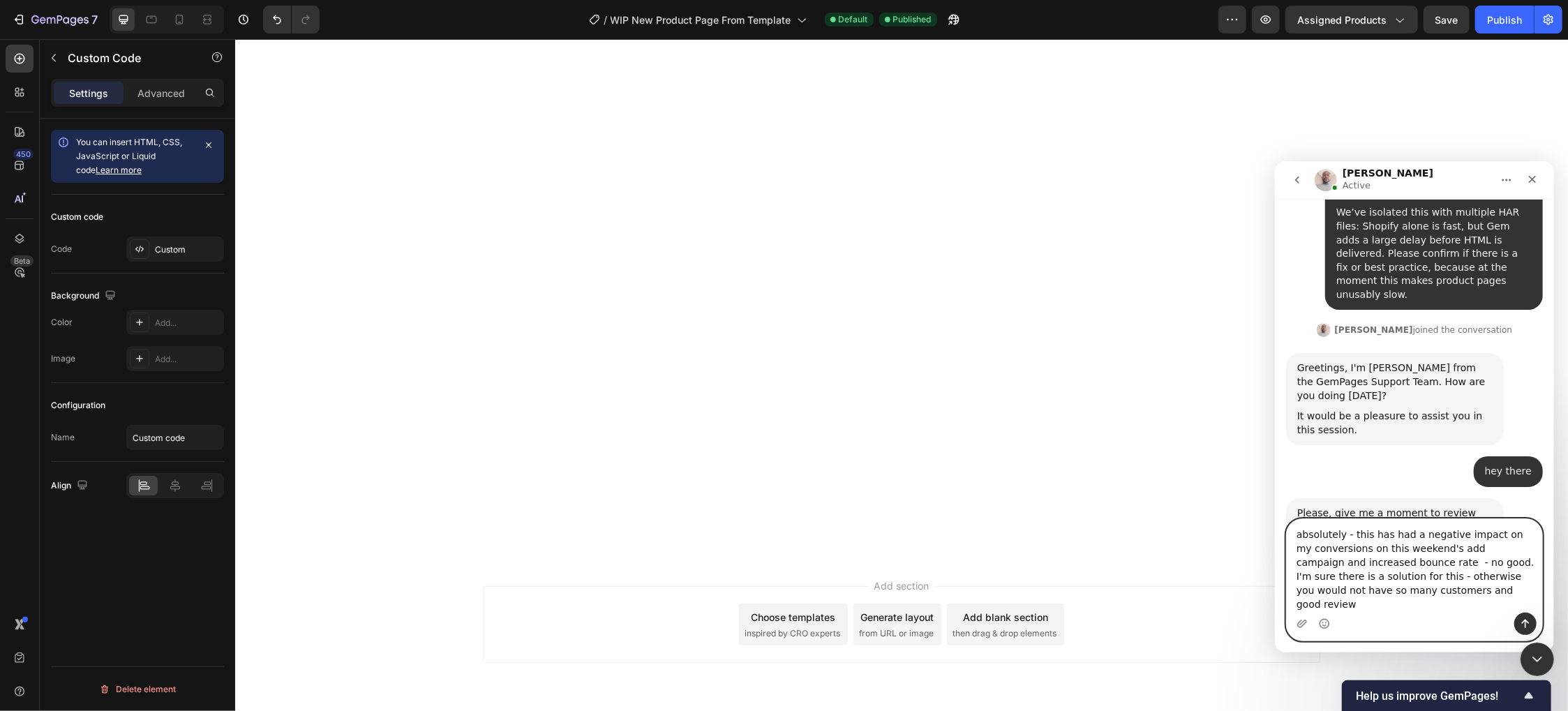
type textarea "absolutely - this has had a negative impact on my conversions on this weekend's…"
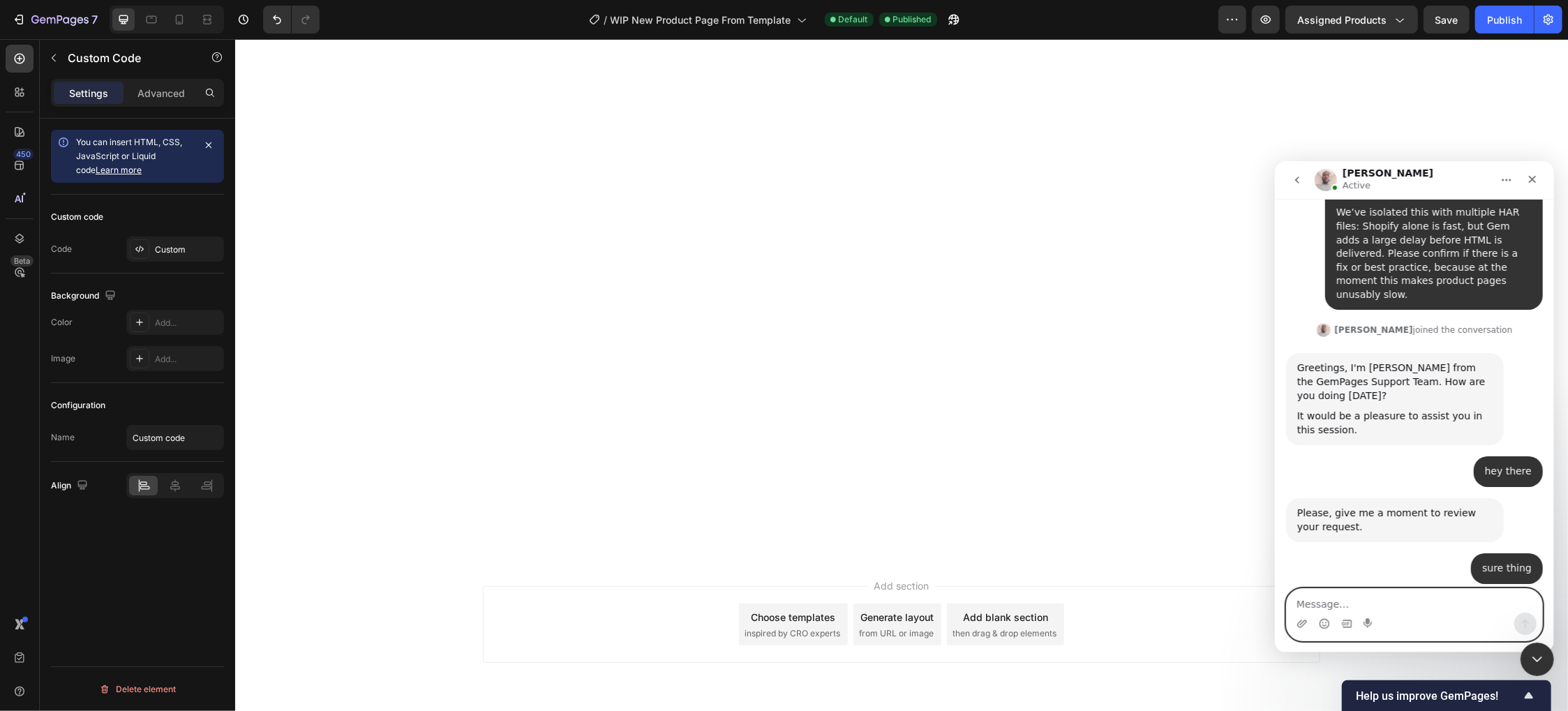
scroll to position [1444, 0]
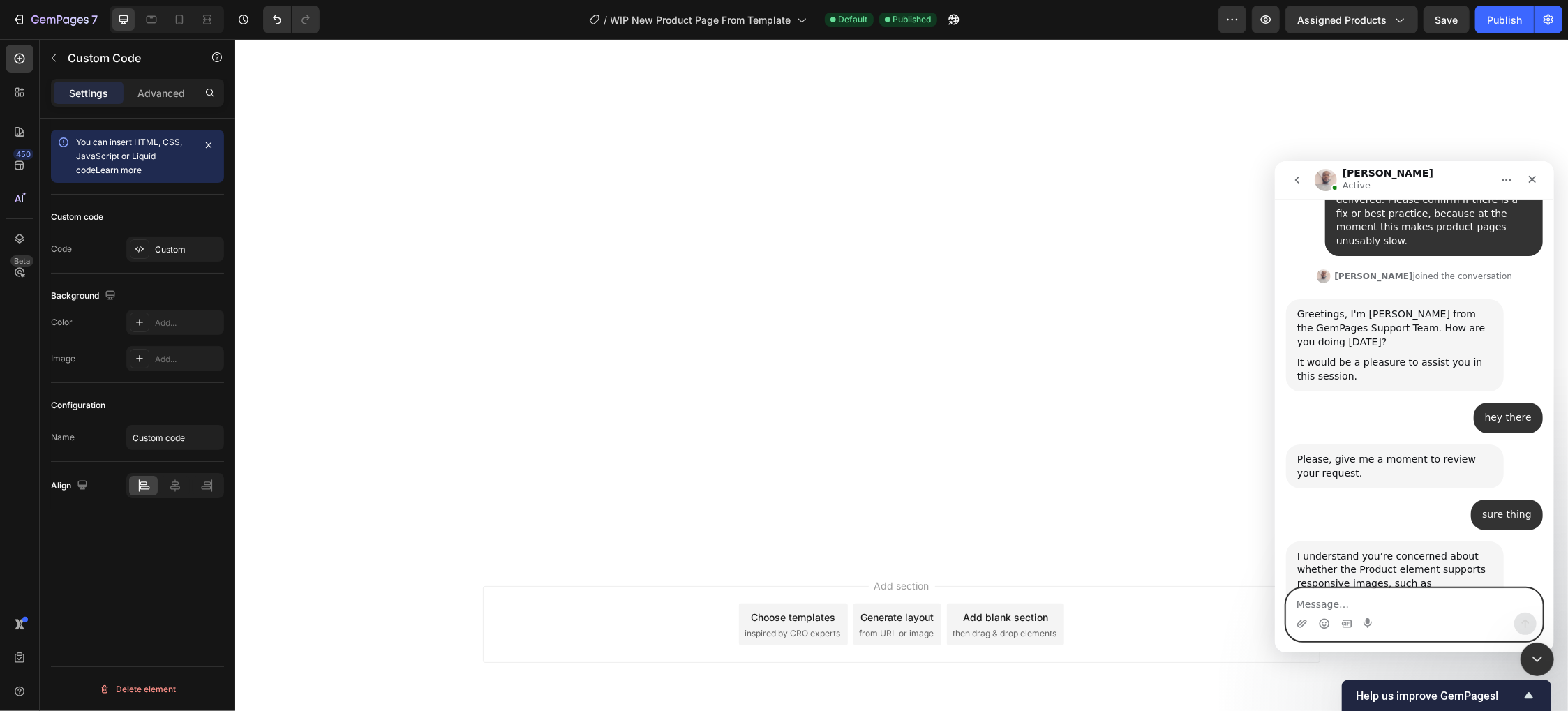
click at [1418, 605] on textarea "Message…" at bounding box center [1413, 600] width 255 height 24
type textarea "s"
type textarea "do you know how to address these issues?"
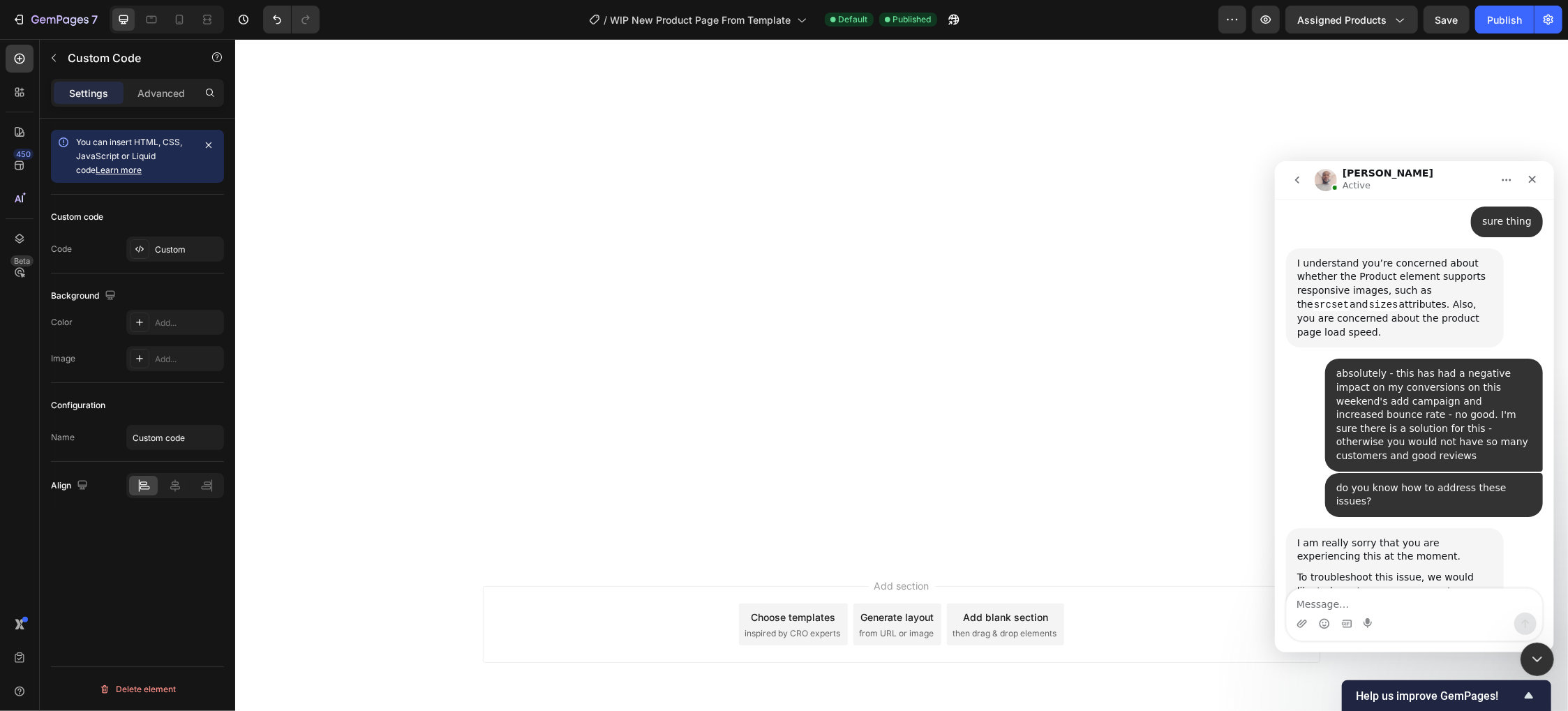
scroll to position [1769, 0]
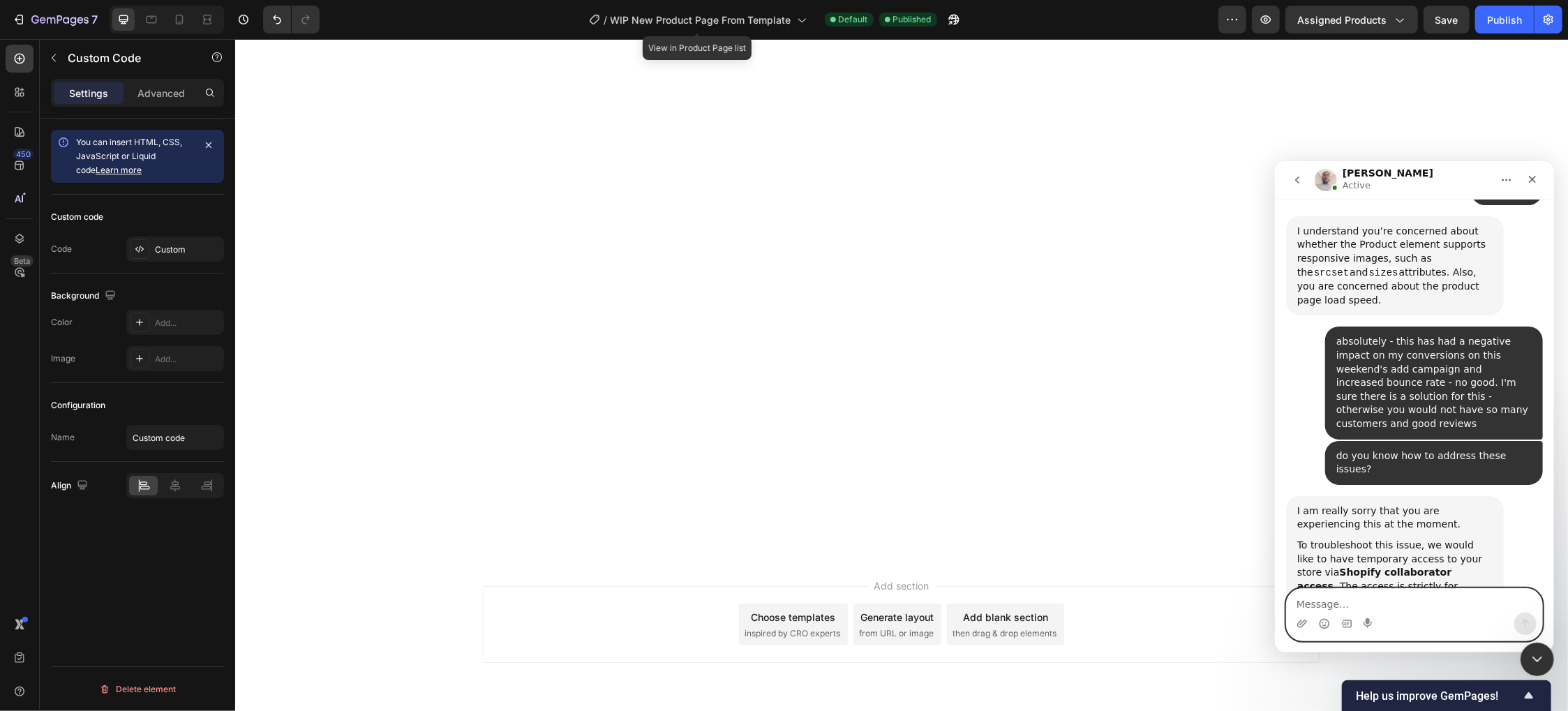
paste textarea "9769"
type textarea "9769"
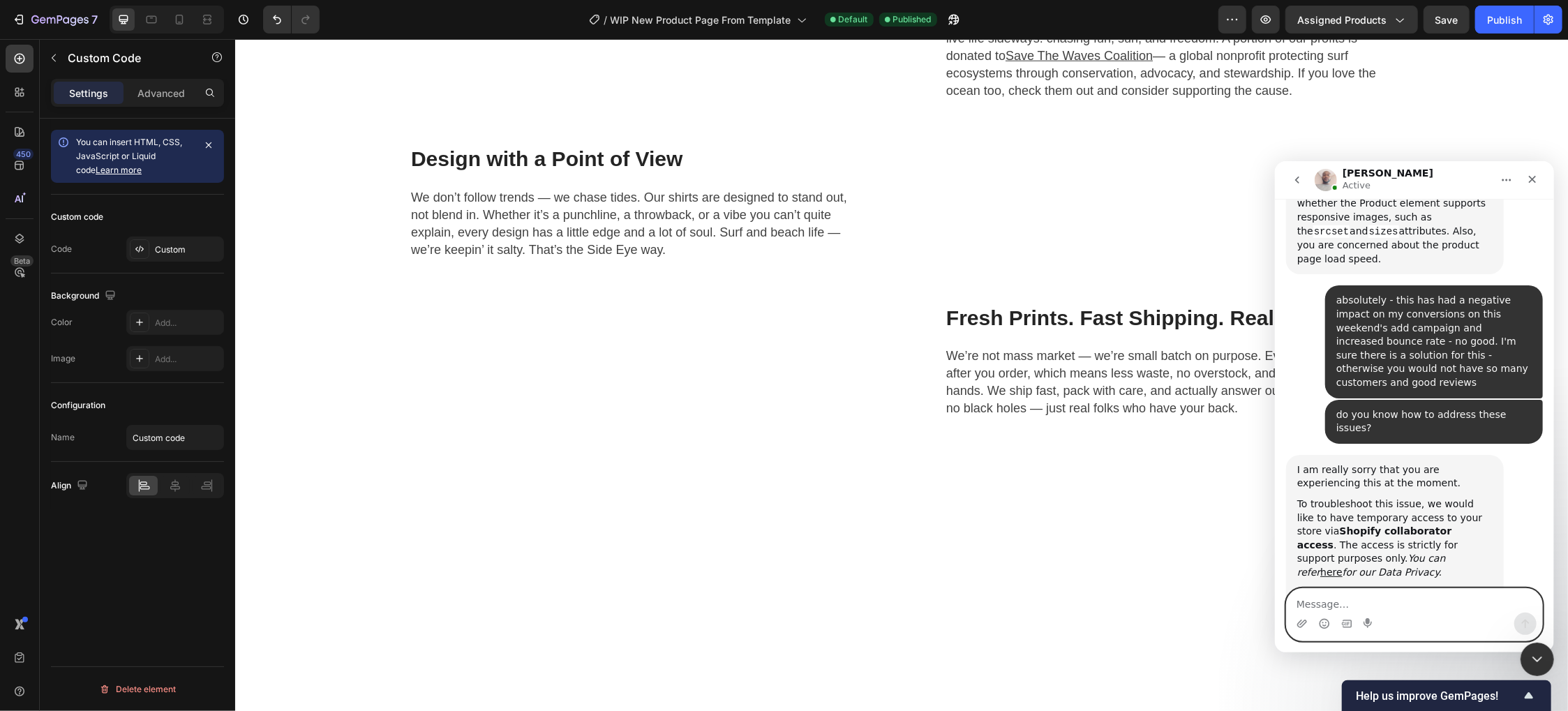
scroll to position [936, 0]
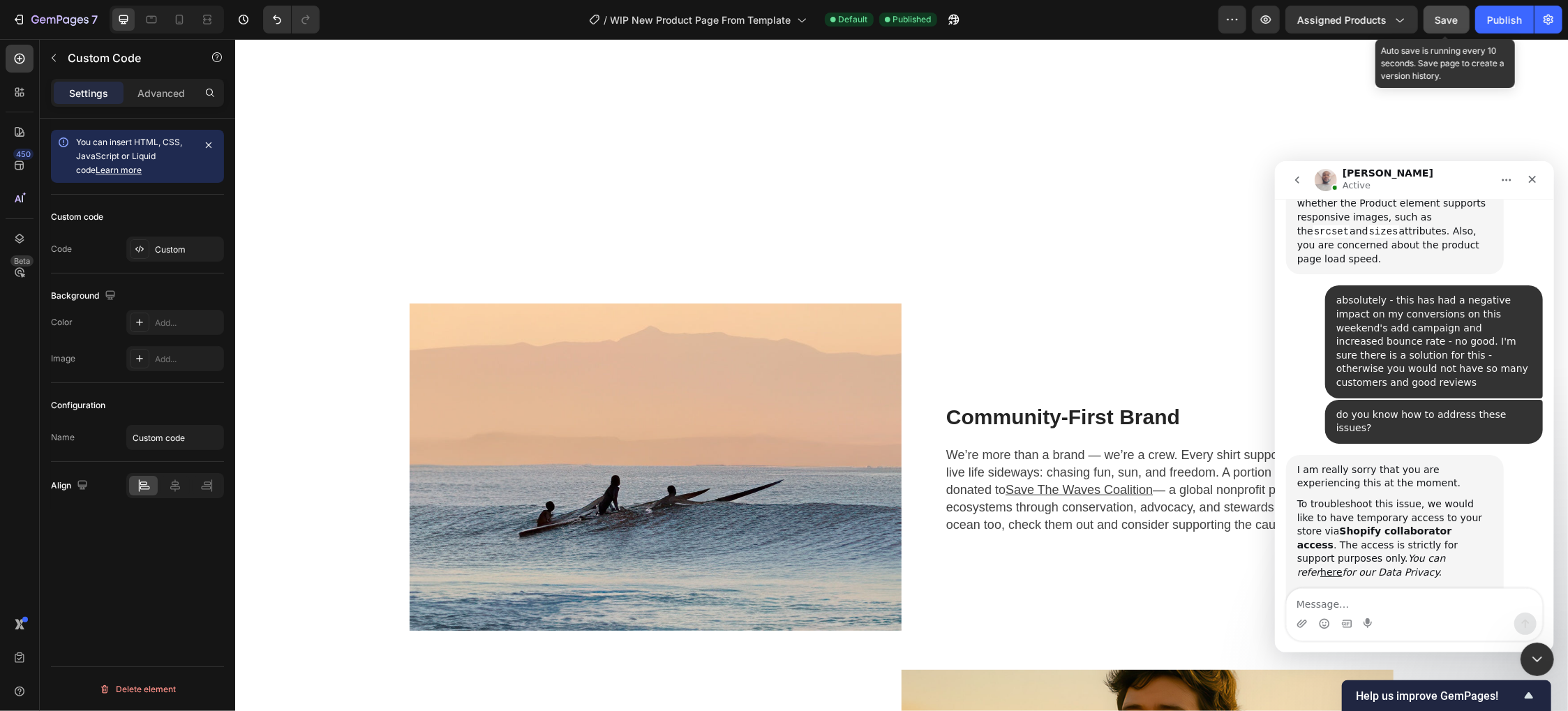
click at [1462, 16] on button "Save" at bounding box center [1447, 19] width 46 height 28
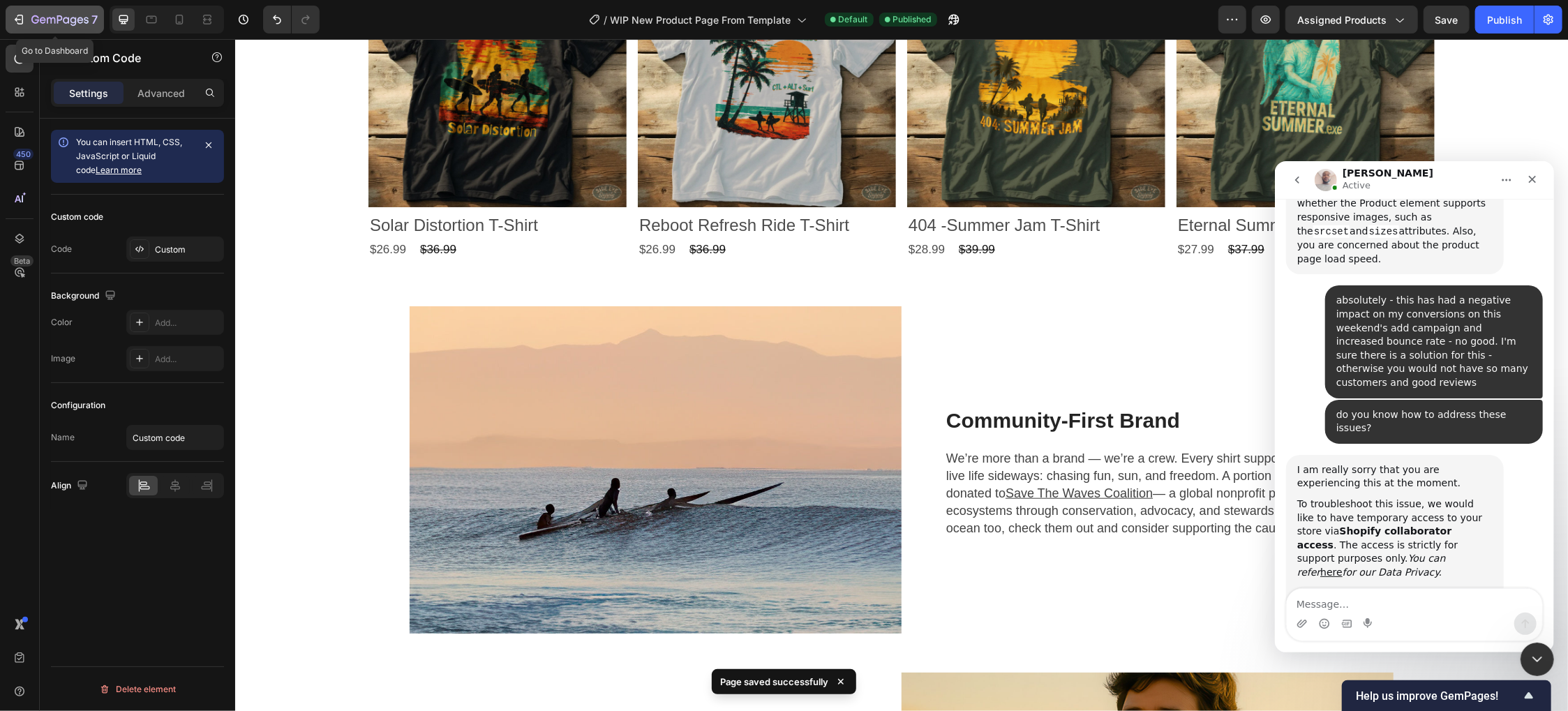
click at [9, 13] on button "7" at bounding box center [54, 19] width 98 height 28
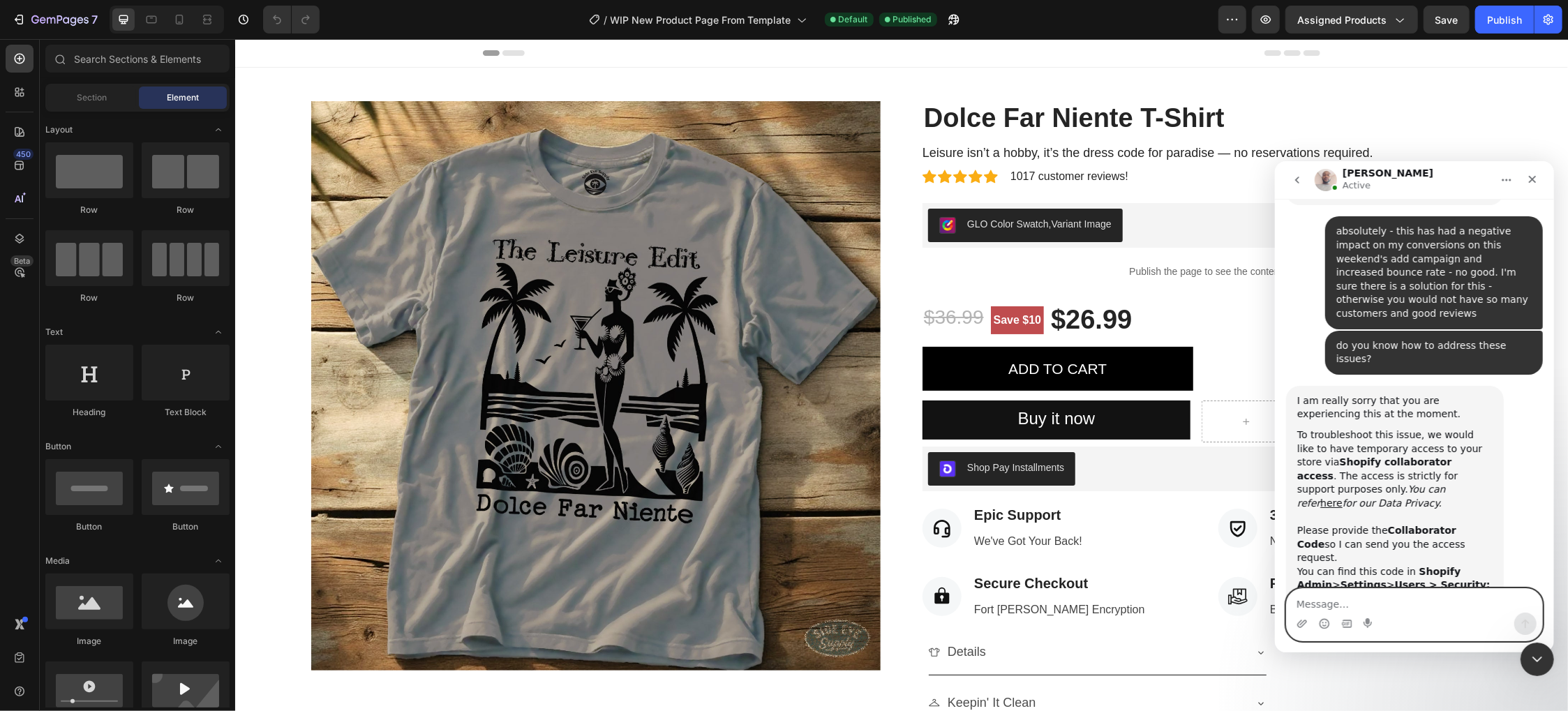
scroll to position [1939, 0]
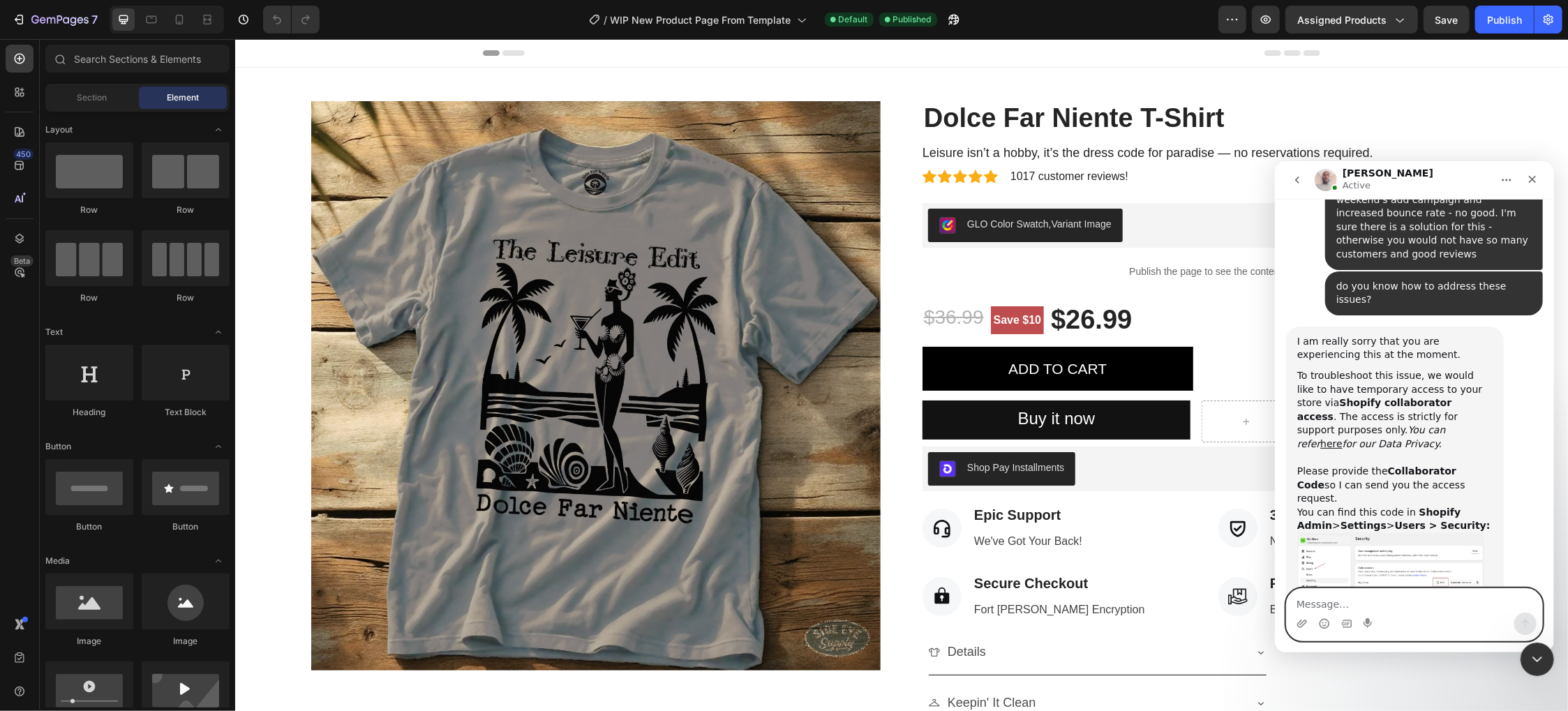
click at [1370, 603] on textarea "Message…" at bounding box center [1413, 600] width 255 height 24
type textarea "done"
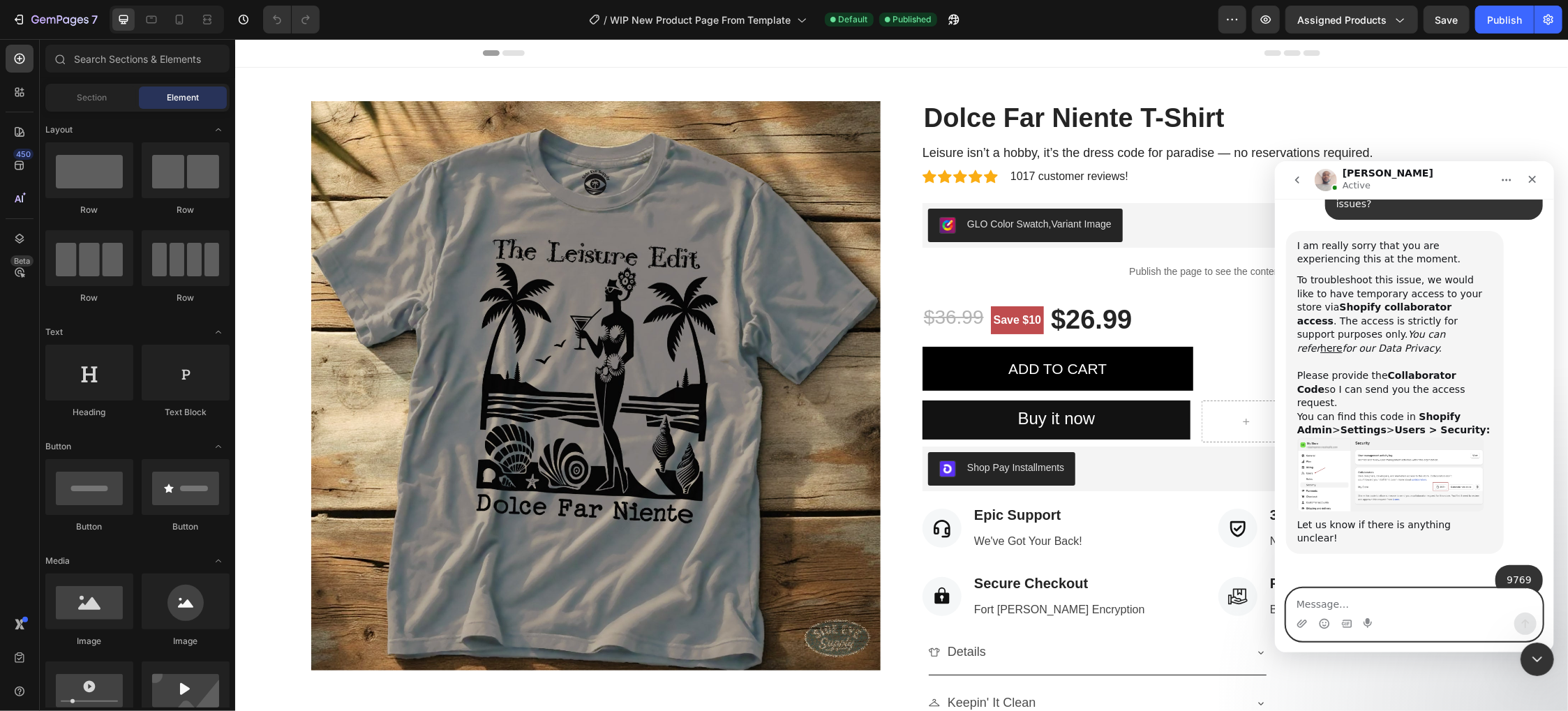
scroll to position [2056, 0]
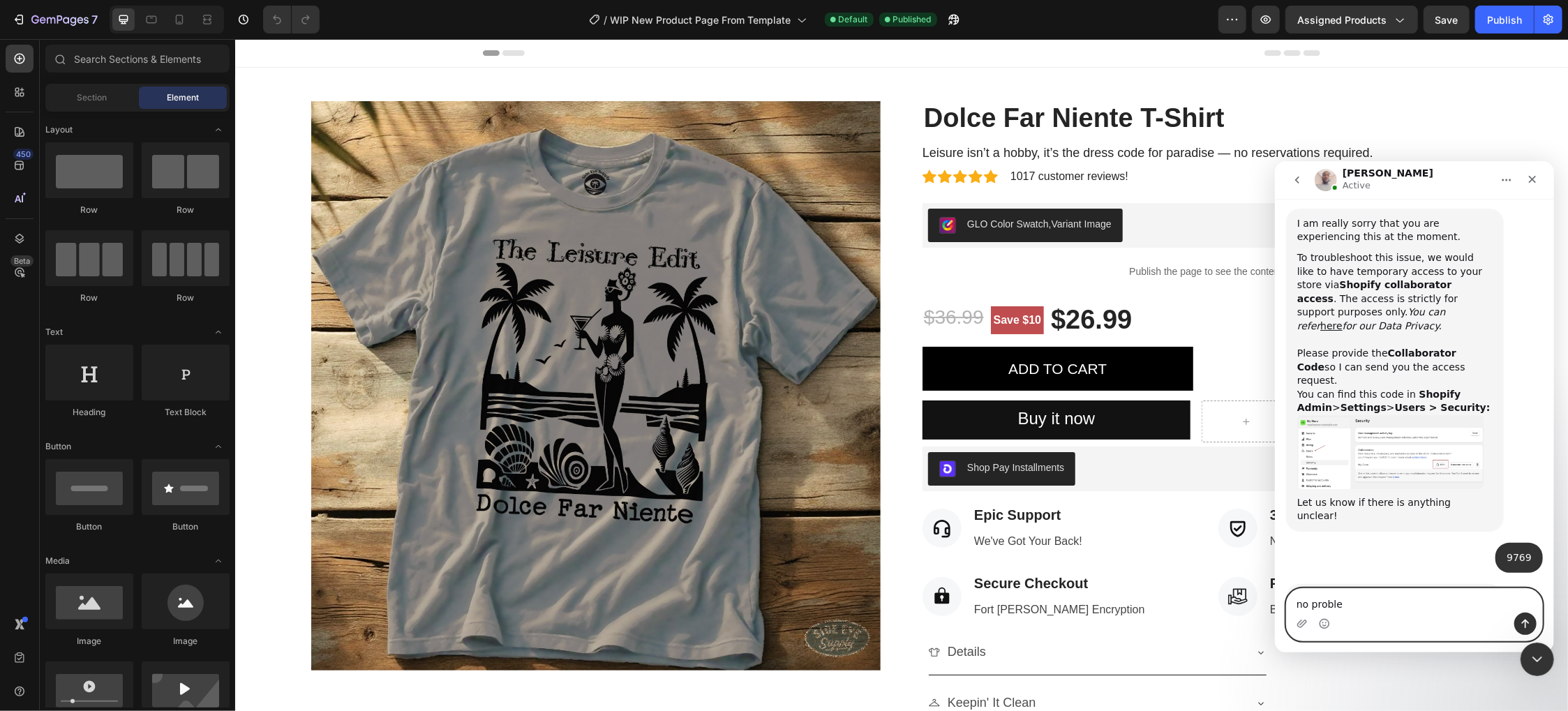
type textarea "no problem"
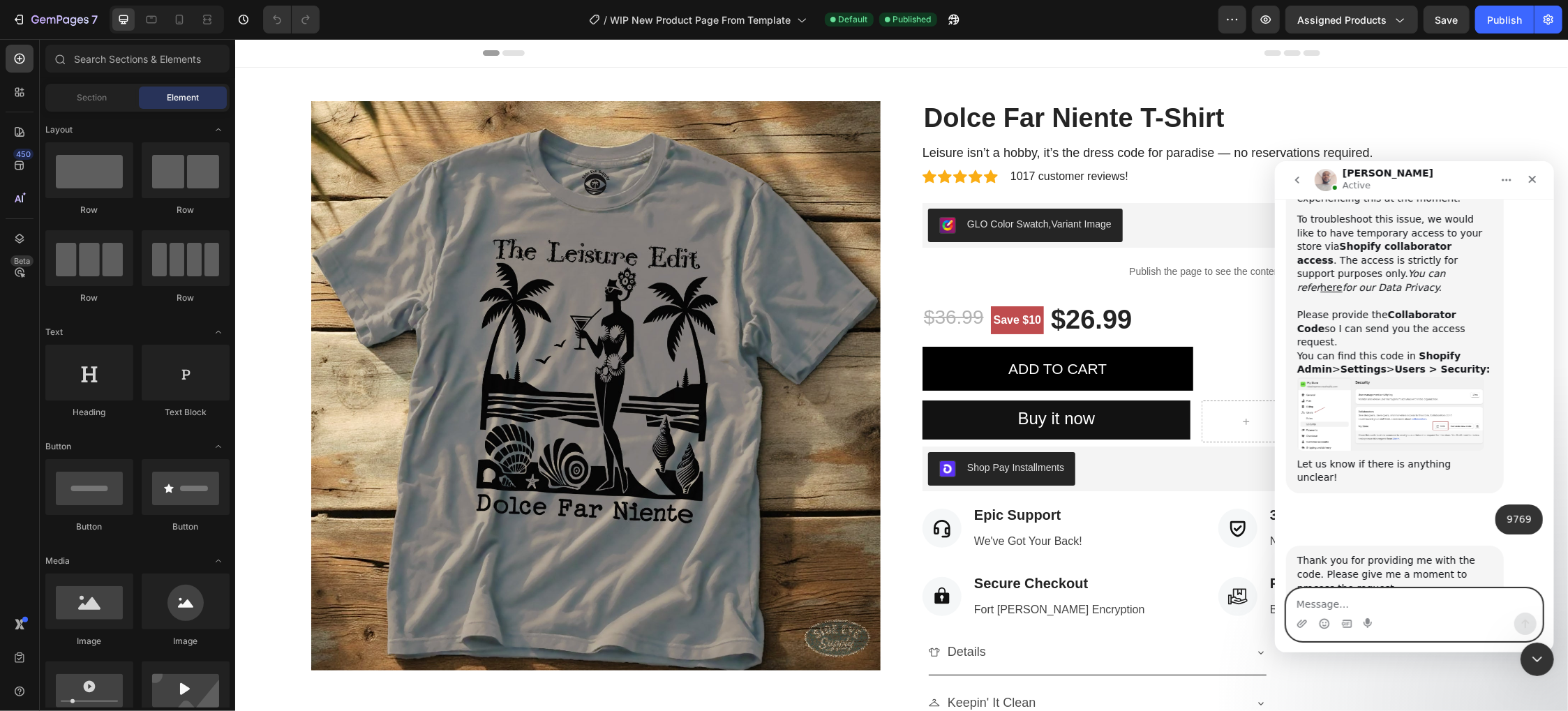
scroll to position [2099, 0]
